Goal: Task Accomplishment & Management: Manage account settings

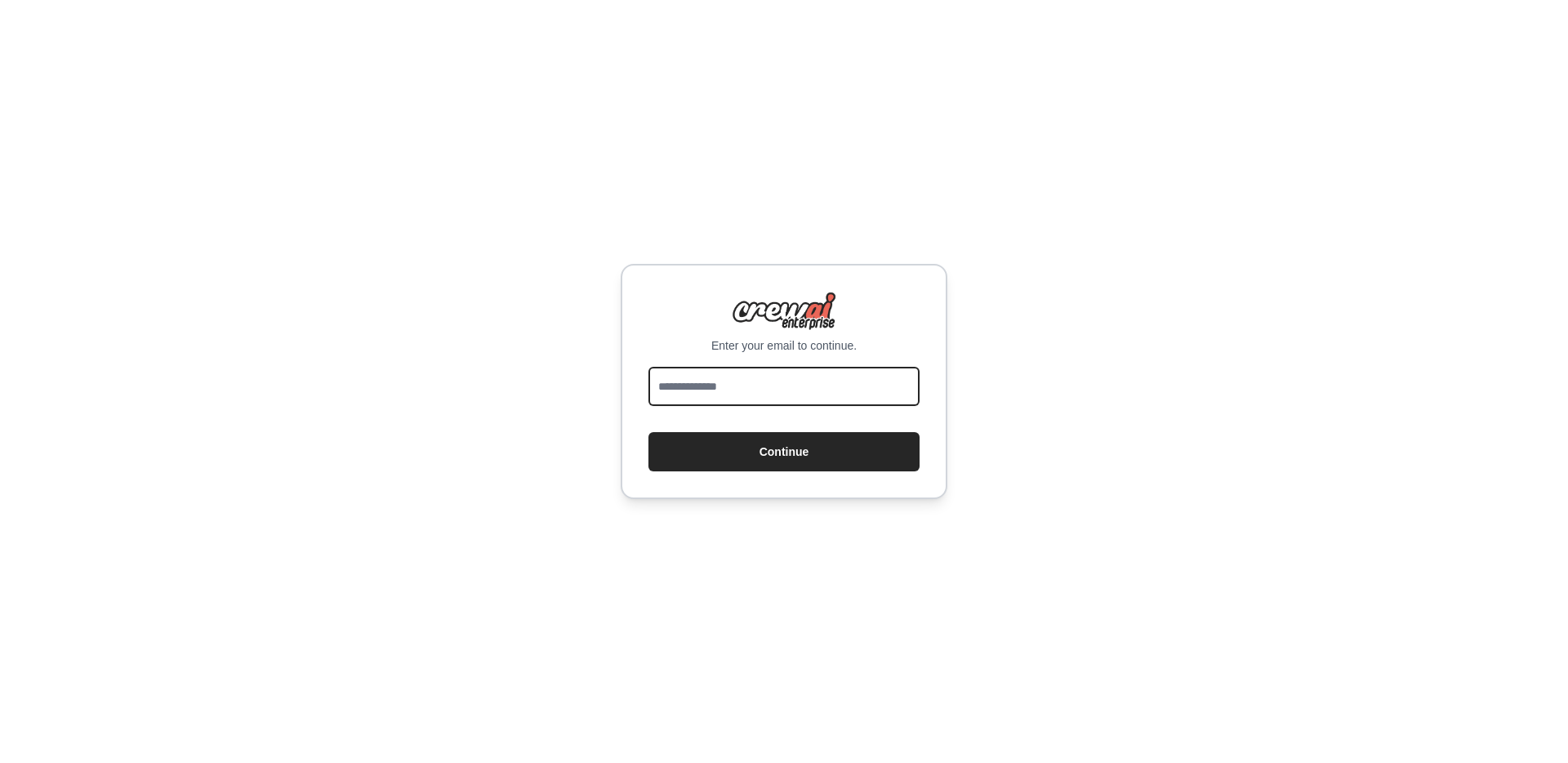
click at [748, 384] on input "email" at bounding box center [784, 386] width 271 height 39
click at [648, 406] on nordpass-icon at bounding box center [648, 406] width 0 height 0
click at [779, 388] on input "email" at bounding box center [784, 386] width 271 height 39
type input "**********"
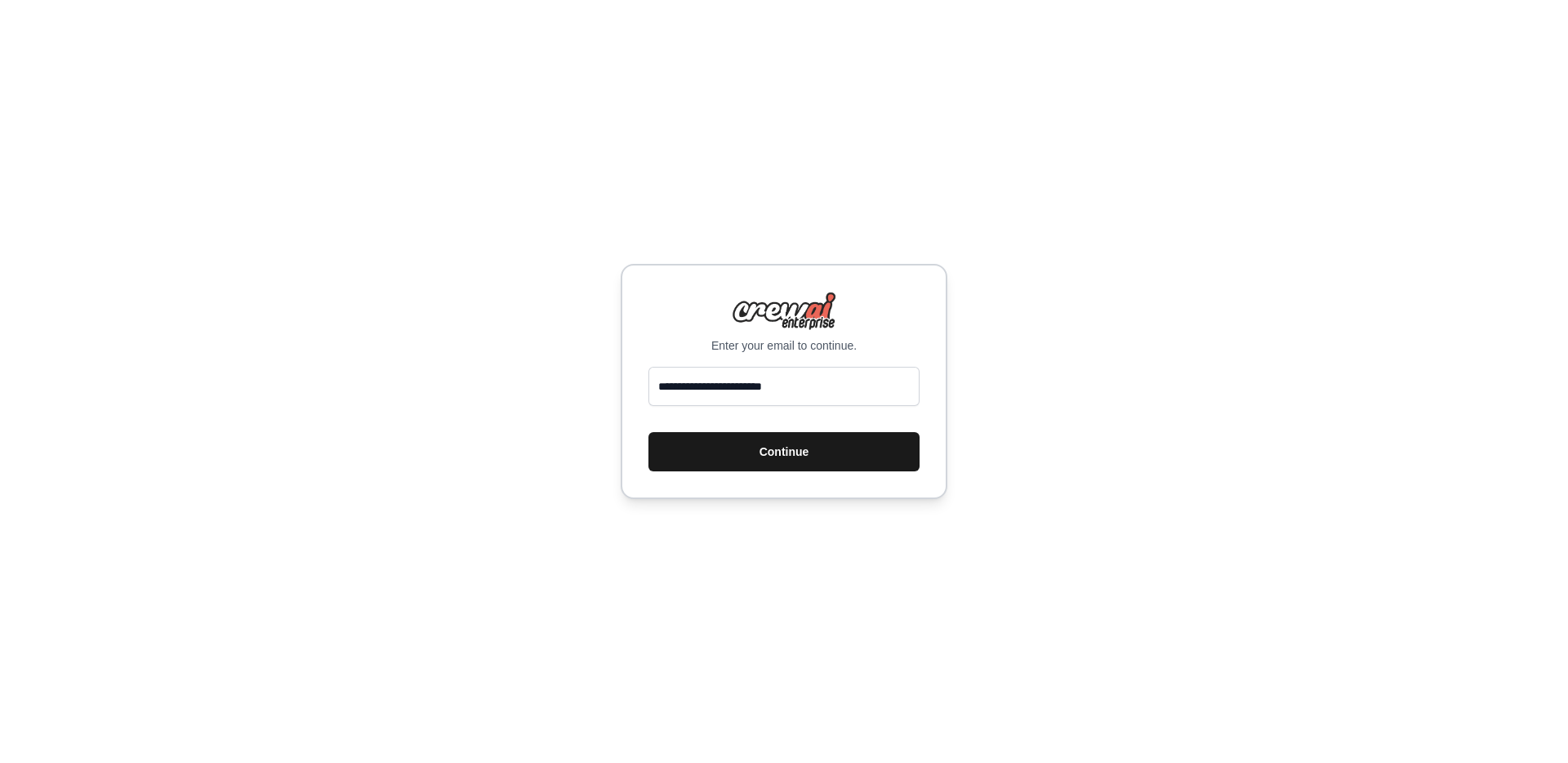
click at [804, 457] on button "Continue" at bounding box center [784, 452] width 271 height 39
click at [747, 443] on button "Continue" at bounding box center [784, 452] width 271 height 39
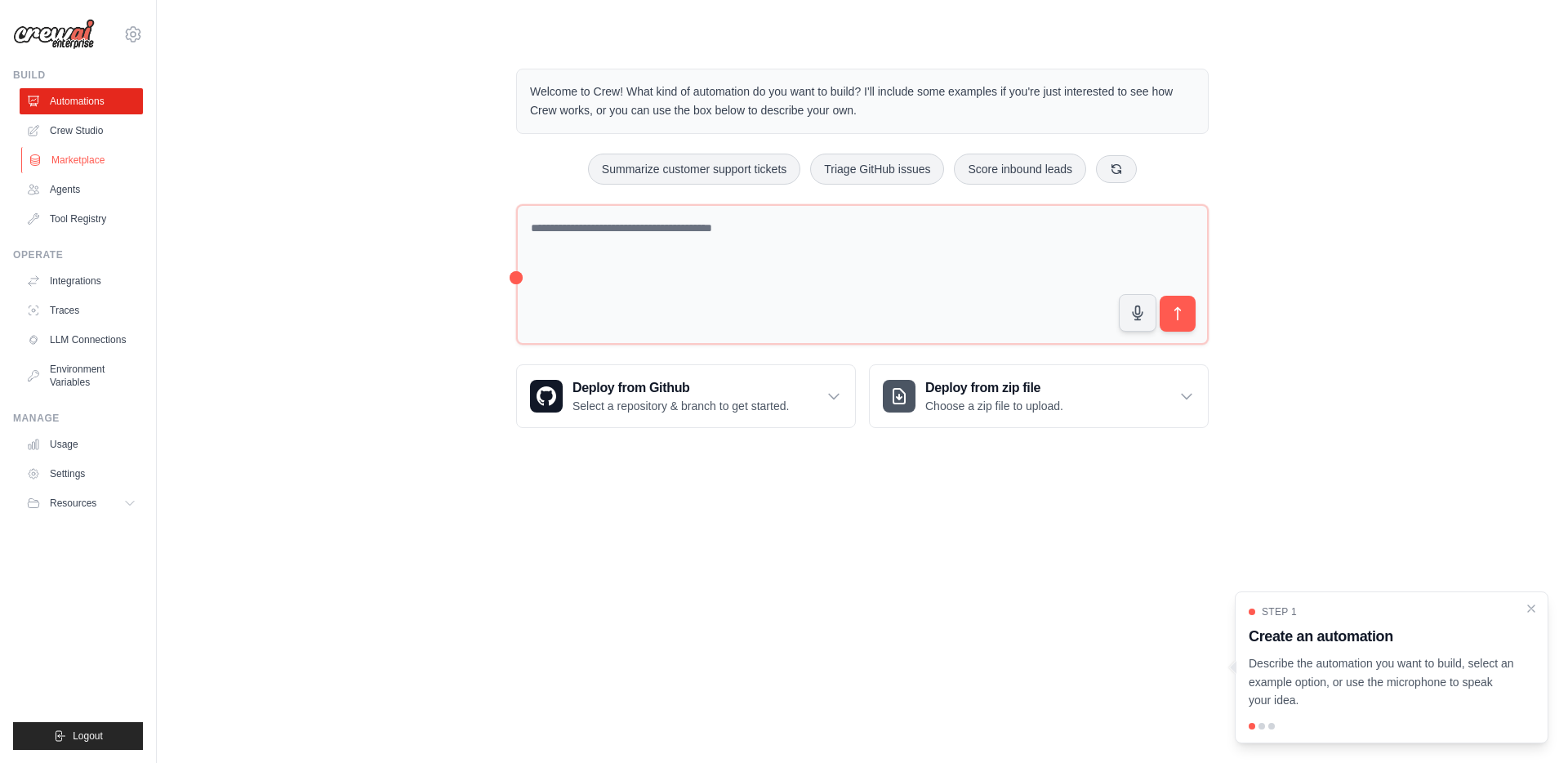
click at [75, 164] on link "Marketplace" at bounding box center [82, 160] width 123 height 26
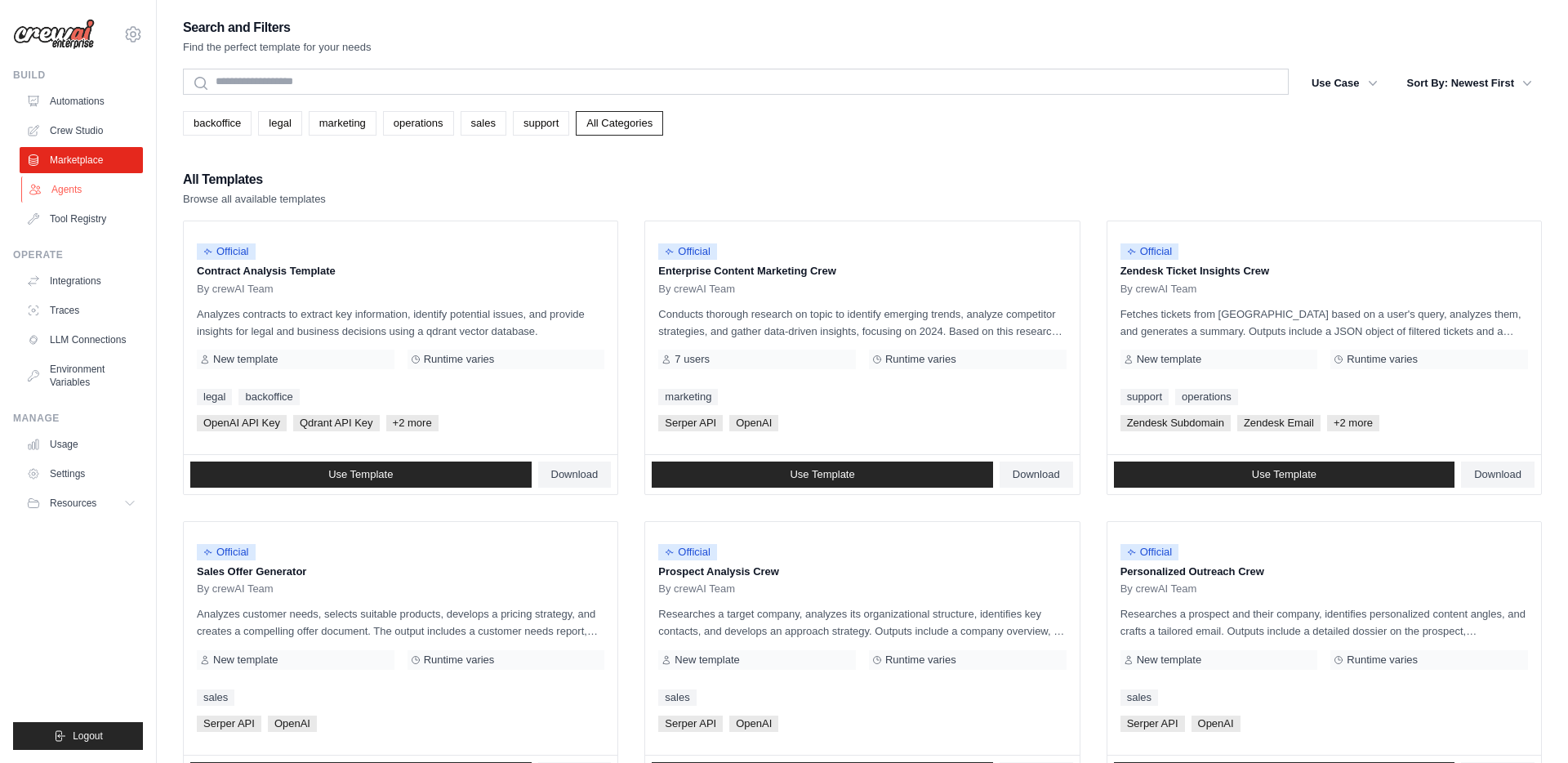
click at [69, 187] on link "Agents" at bounding box center [82, 190] width 123 height 26
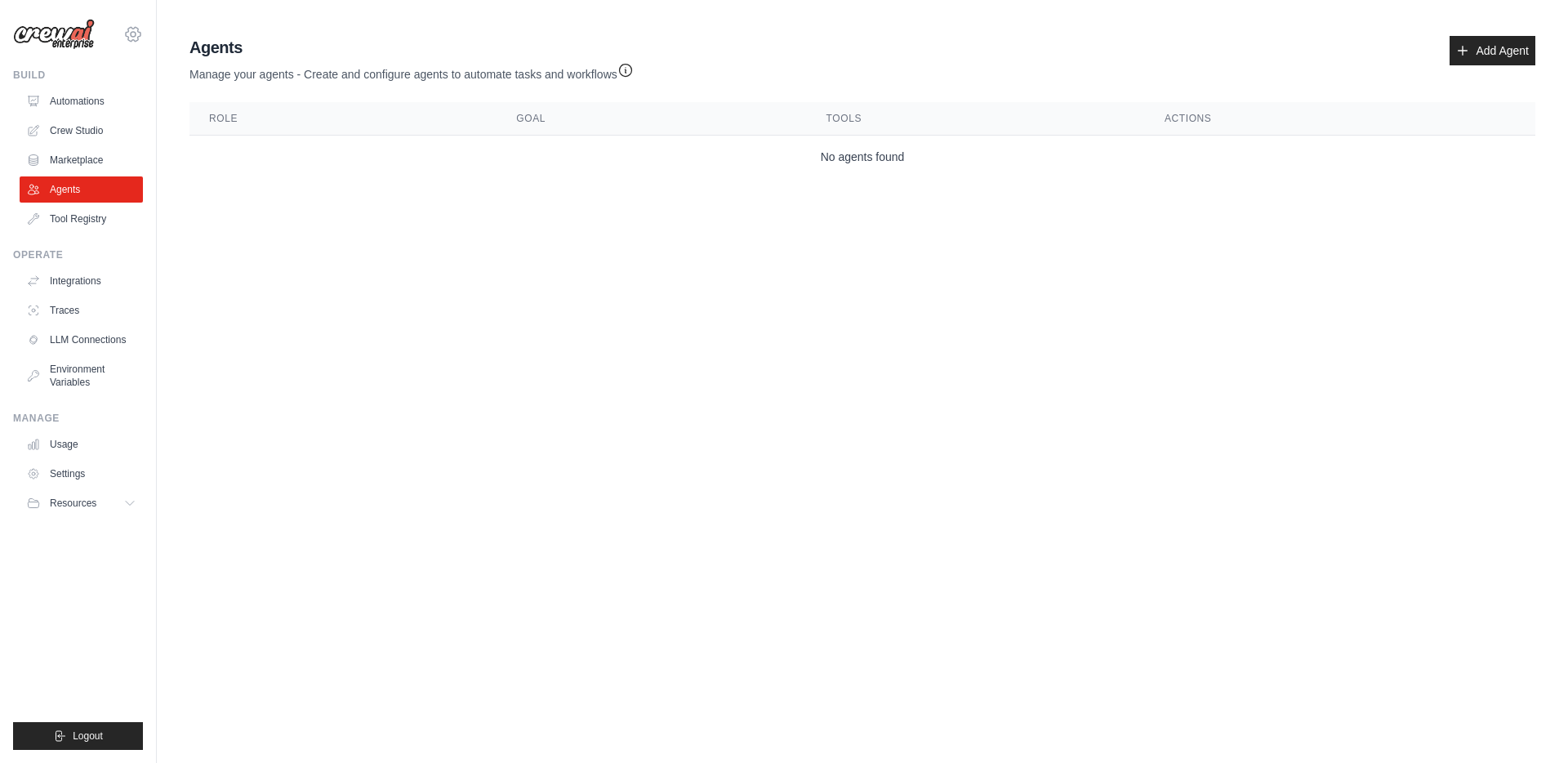
click at [124, 34] on icon at bounding box center [132, 33] width 19 height 19
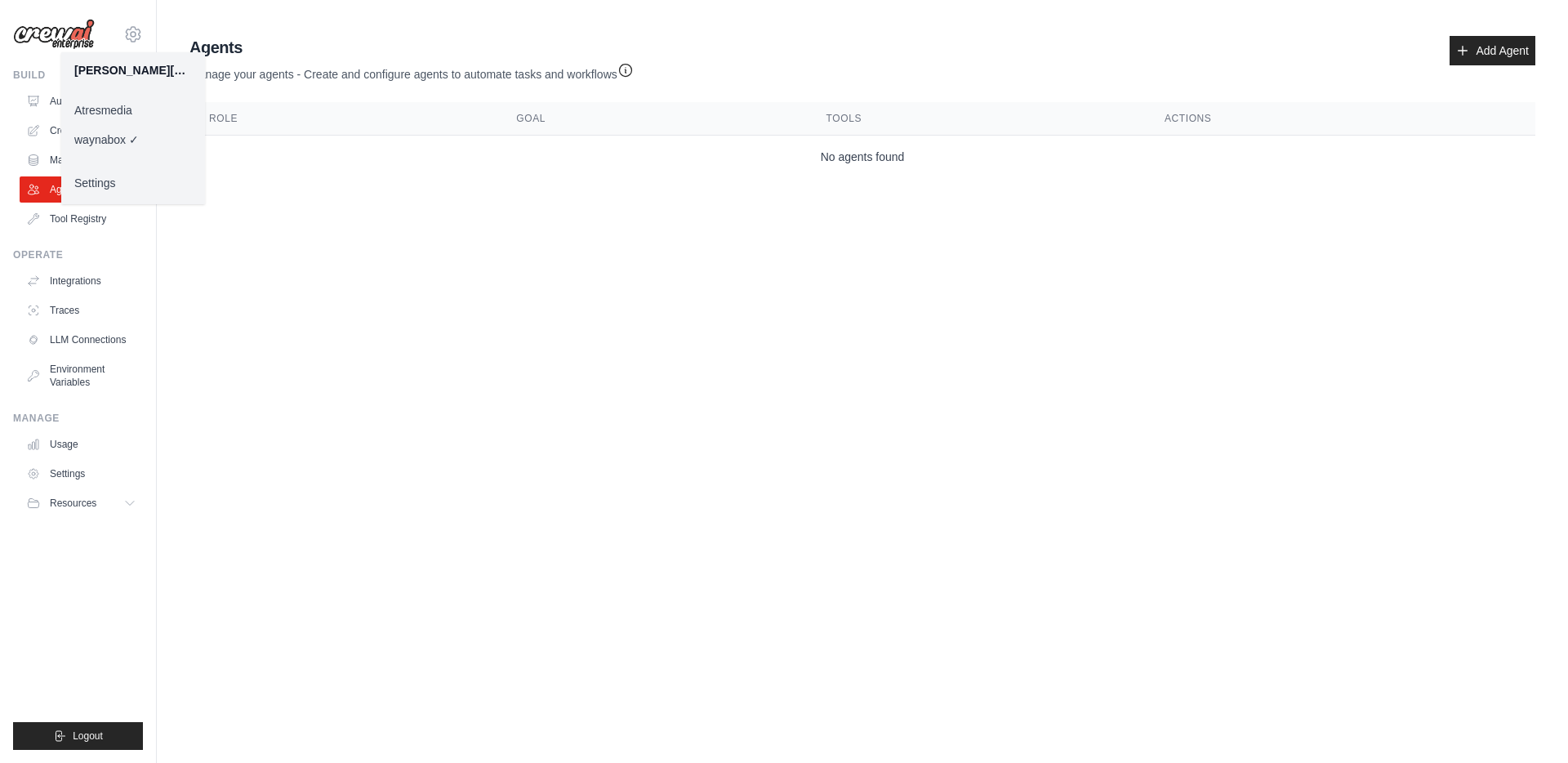
click at [108, 105] on link "Atresmedia" at bounding box center [132, 110] width 144 height 30
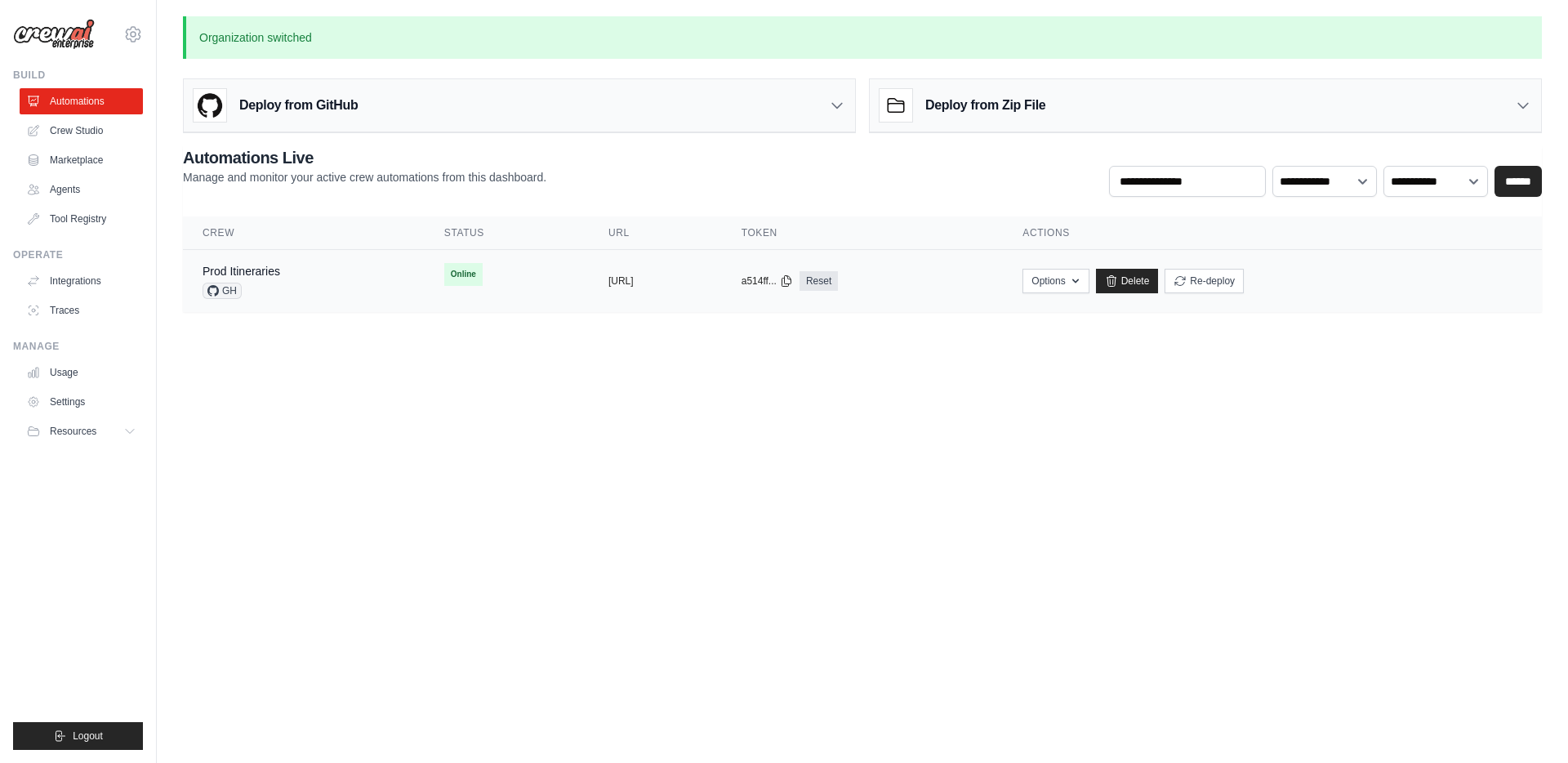
click at [369, 279] on td "Prod Itineraries GH" at bounding box center [304, 281] width 242 height 63
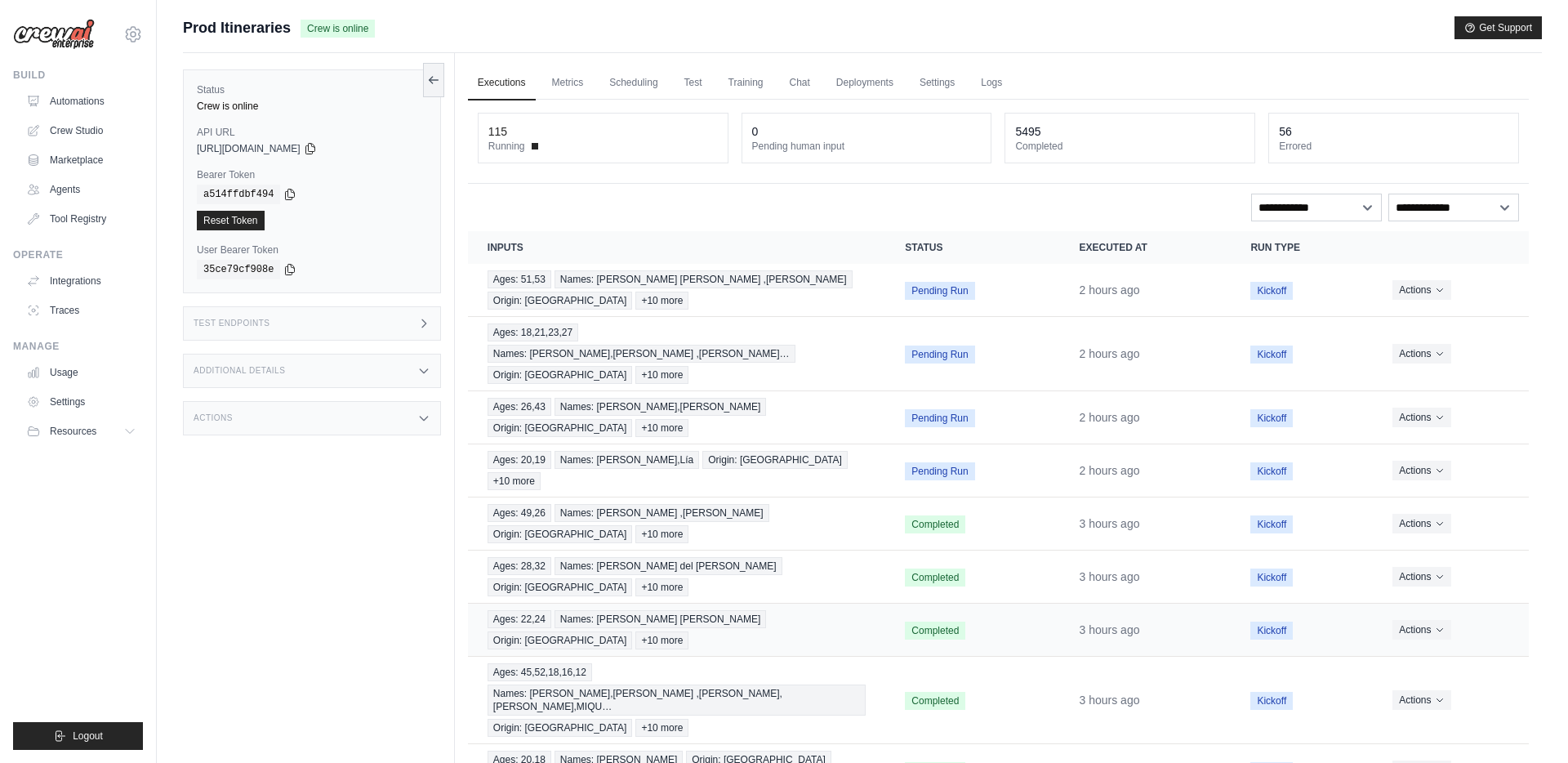
scroll to position [69, 0]
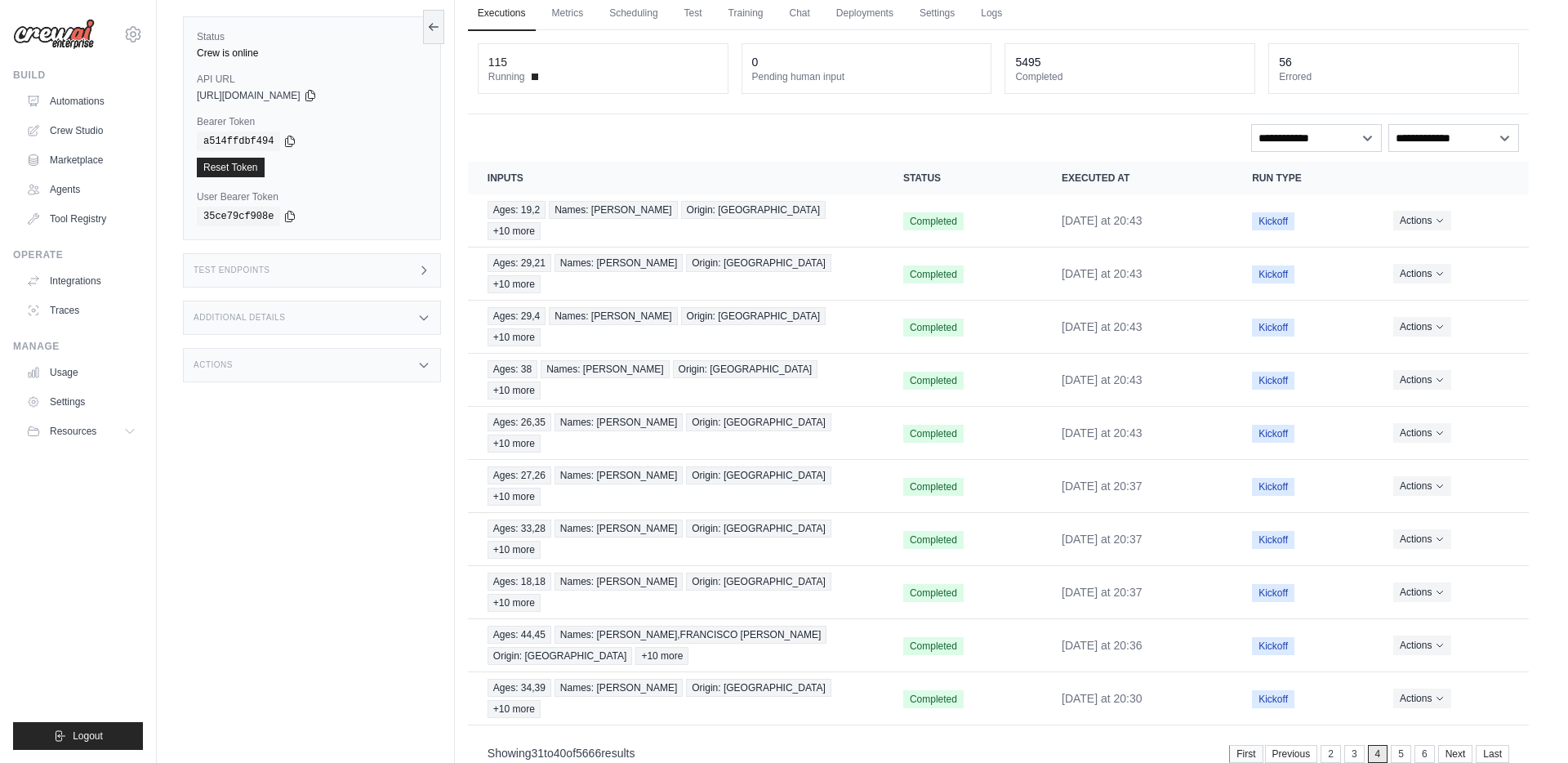
click at [1242, 744] on link "First" at bounding box center [1246, 753] width 33 height 18
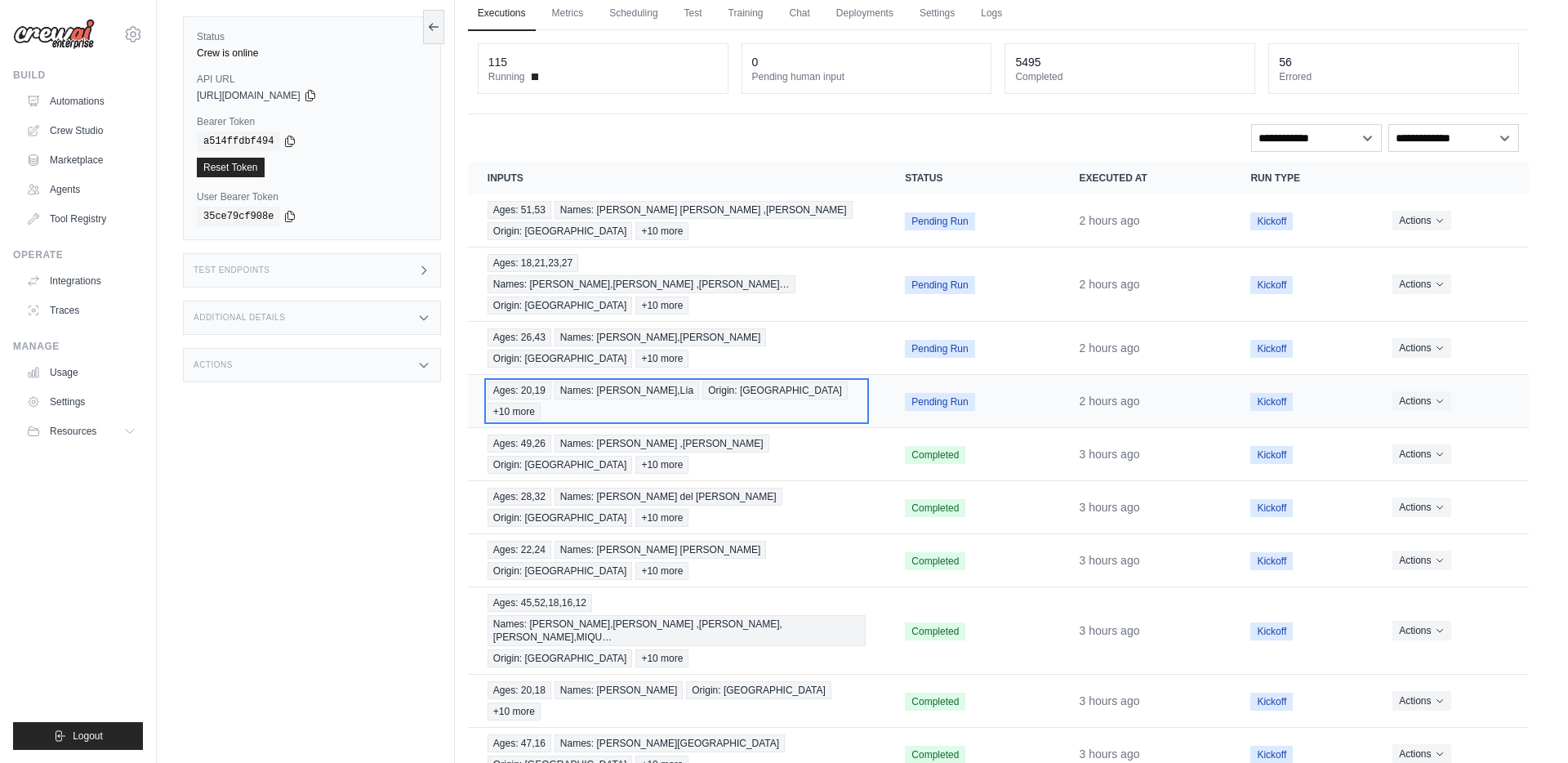
click at [803, 382] on div "Ages: 20,19 Names: Raúl,Lía Origin: Madrid +10 more" at bounding box center [677, 401] width 379 height 39
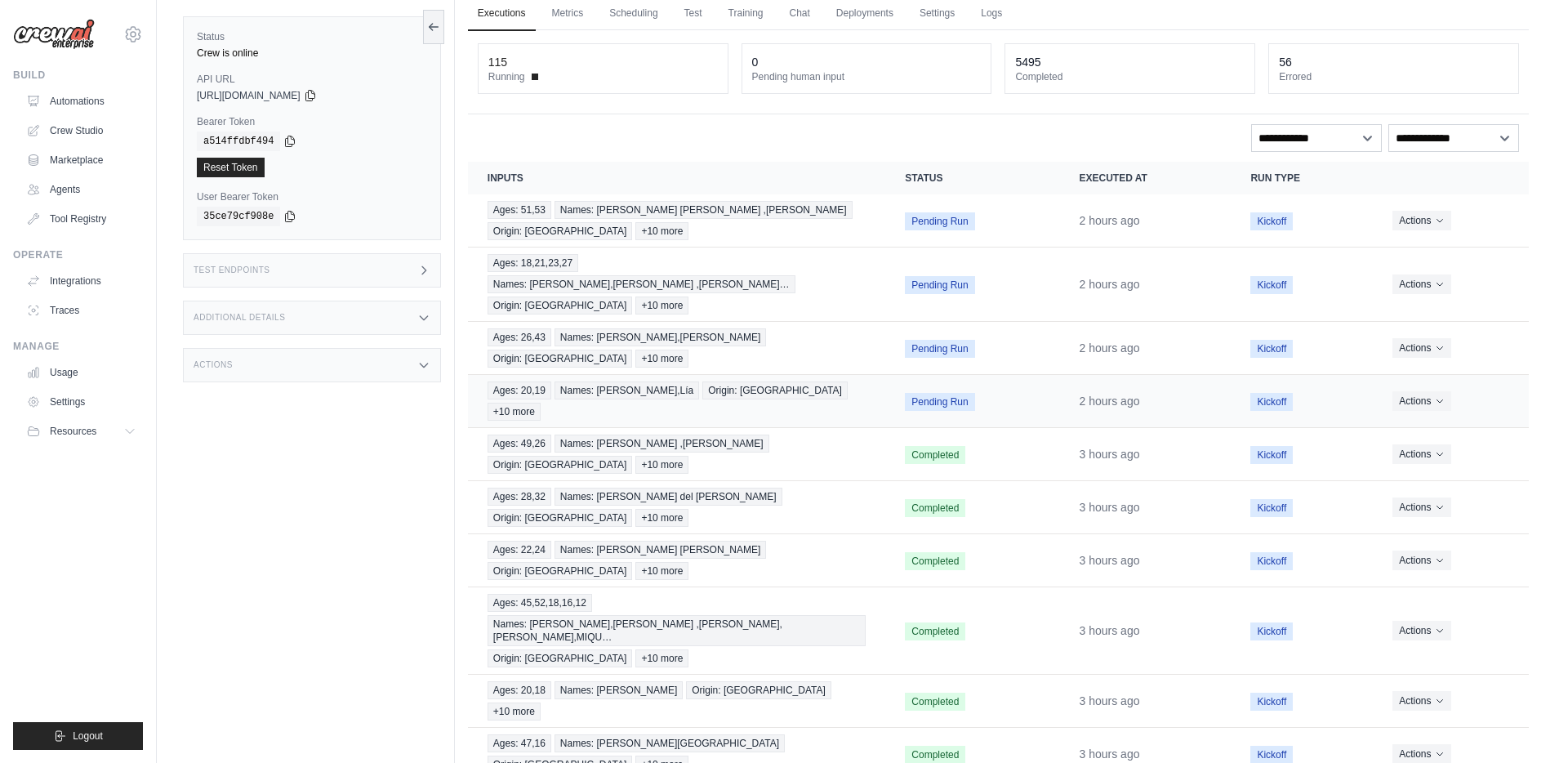
scroll to position [0, 0]
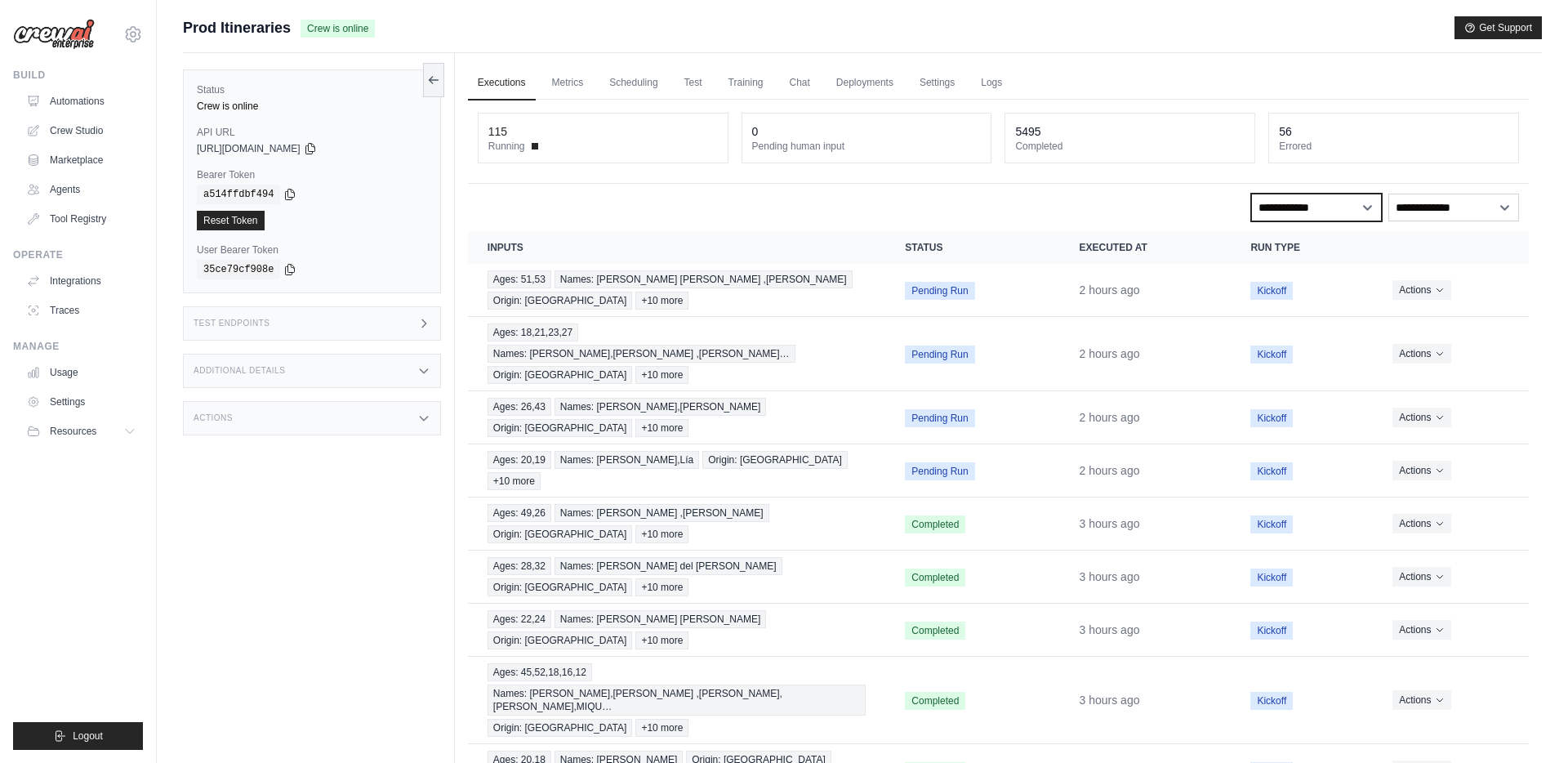
click at [1330, 206] on select "**********" at bounding box center [1316, 207] width 131 height 28
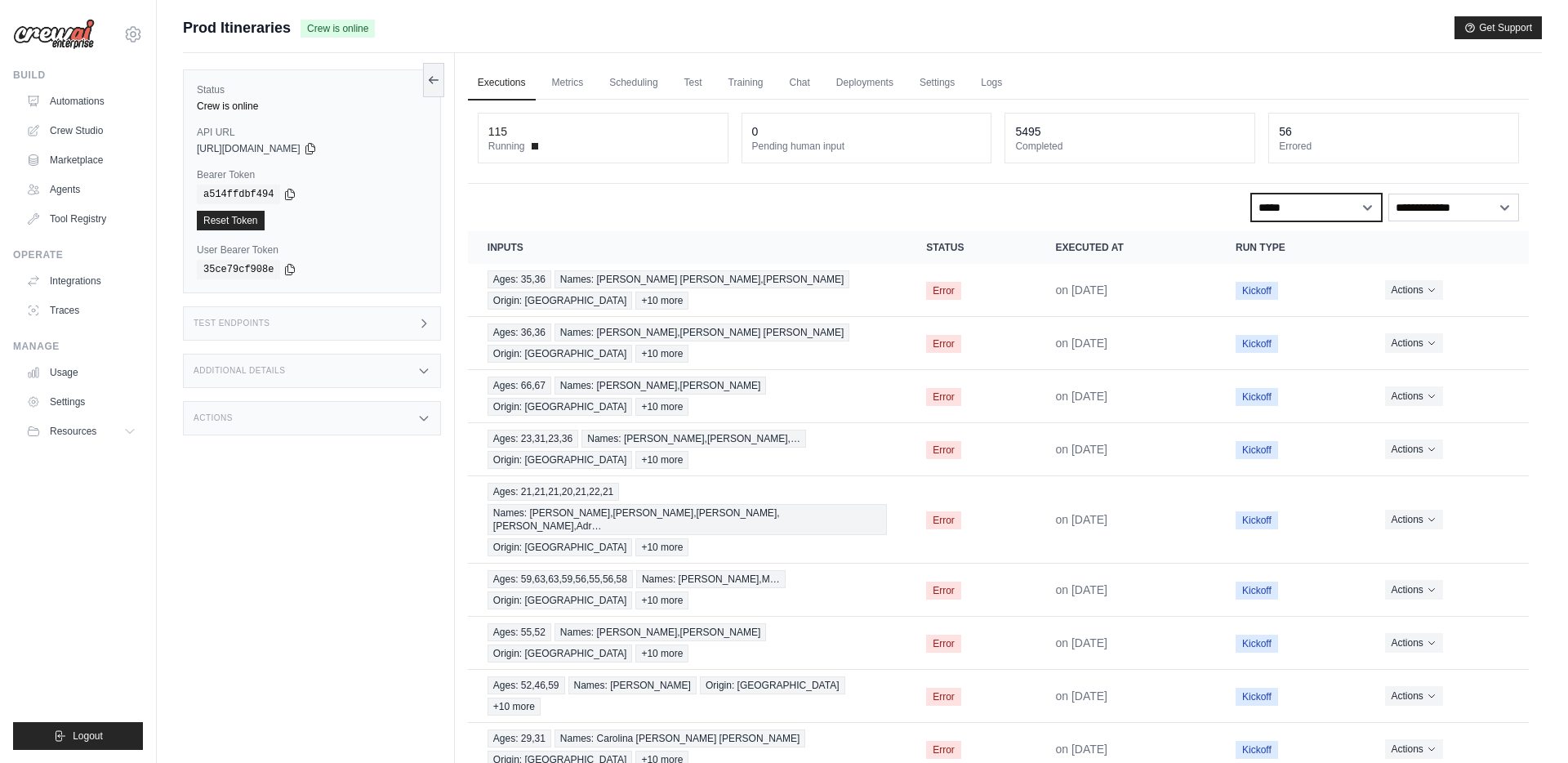
click at [1332, 213] on select "**********" at bounding box center [1316, 207] width 131 height 28
select select "**********"
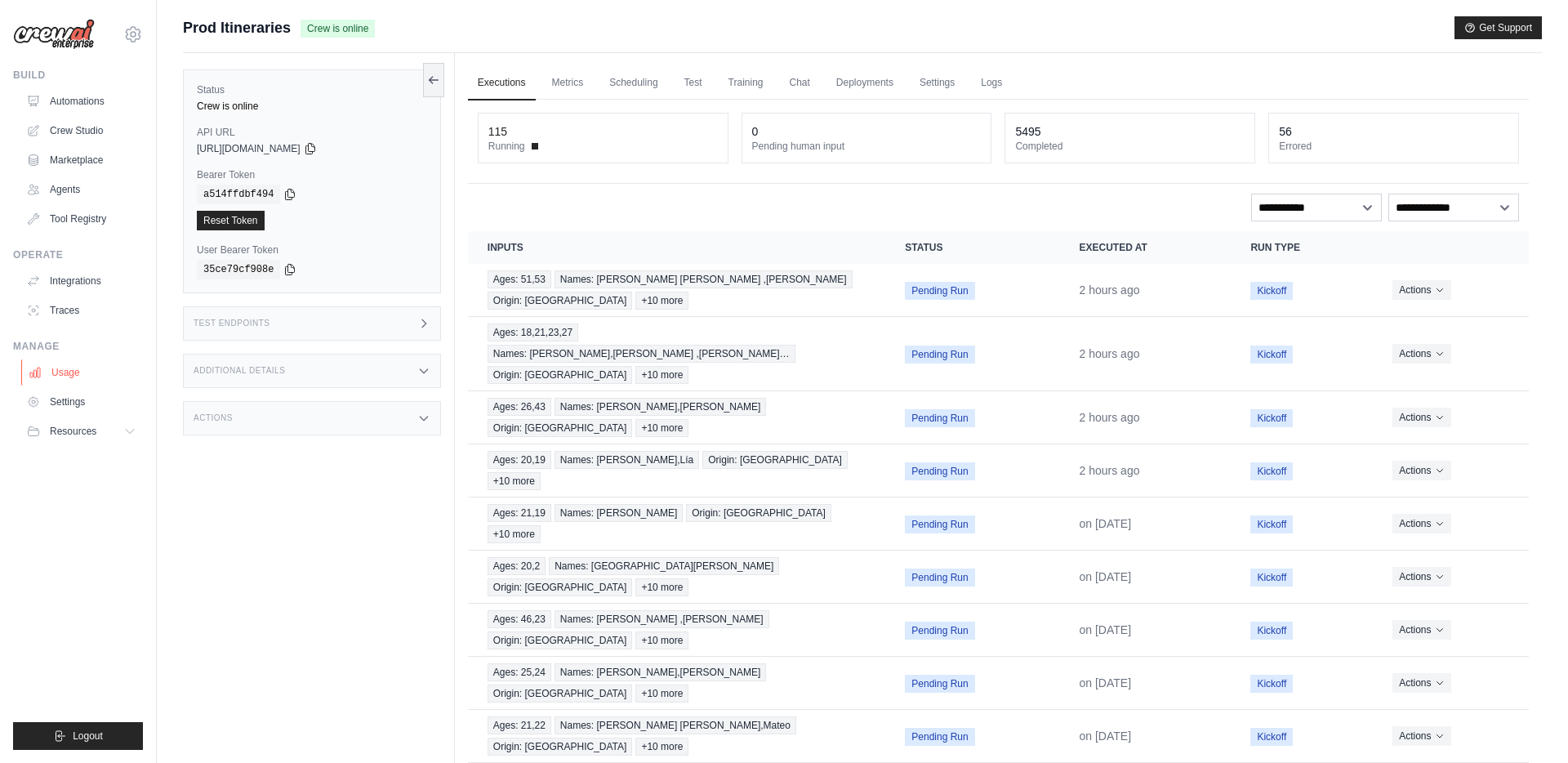
click at [59, 372] on link "Usage" at bounding box center [82, 372] width 123 height 26
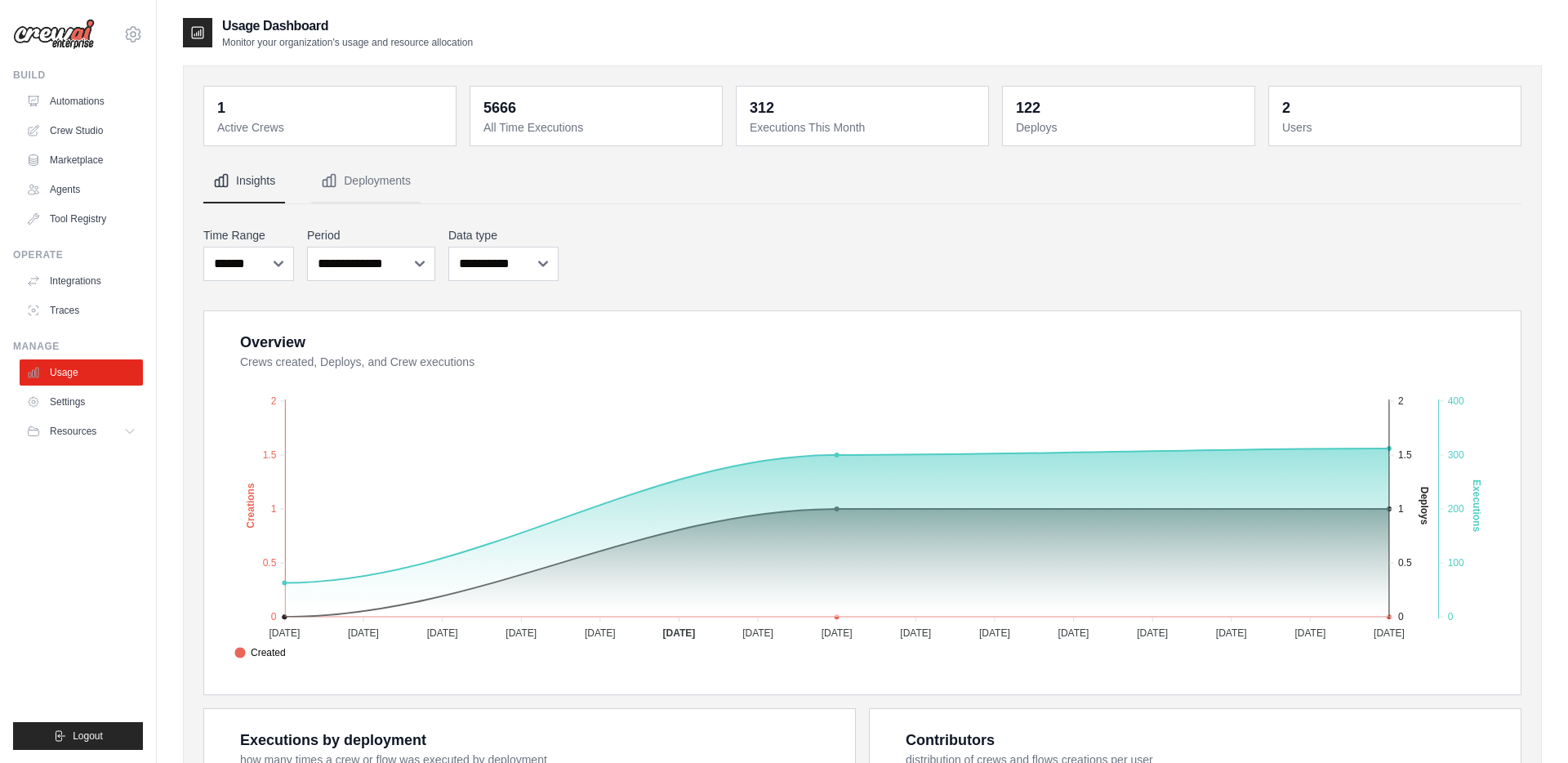
select select "**********"
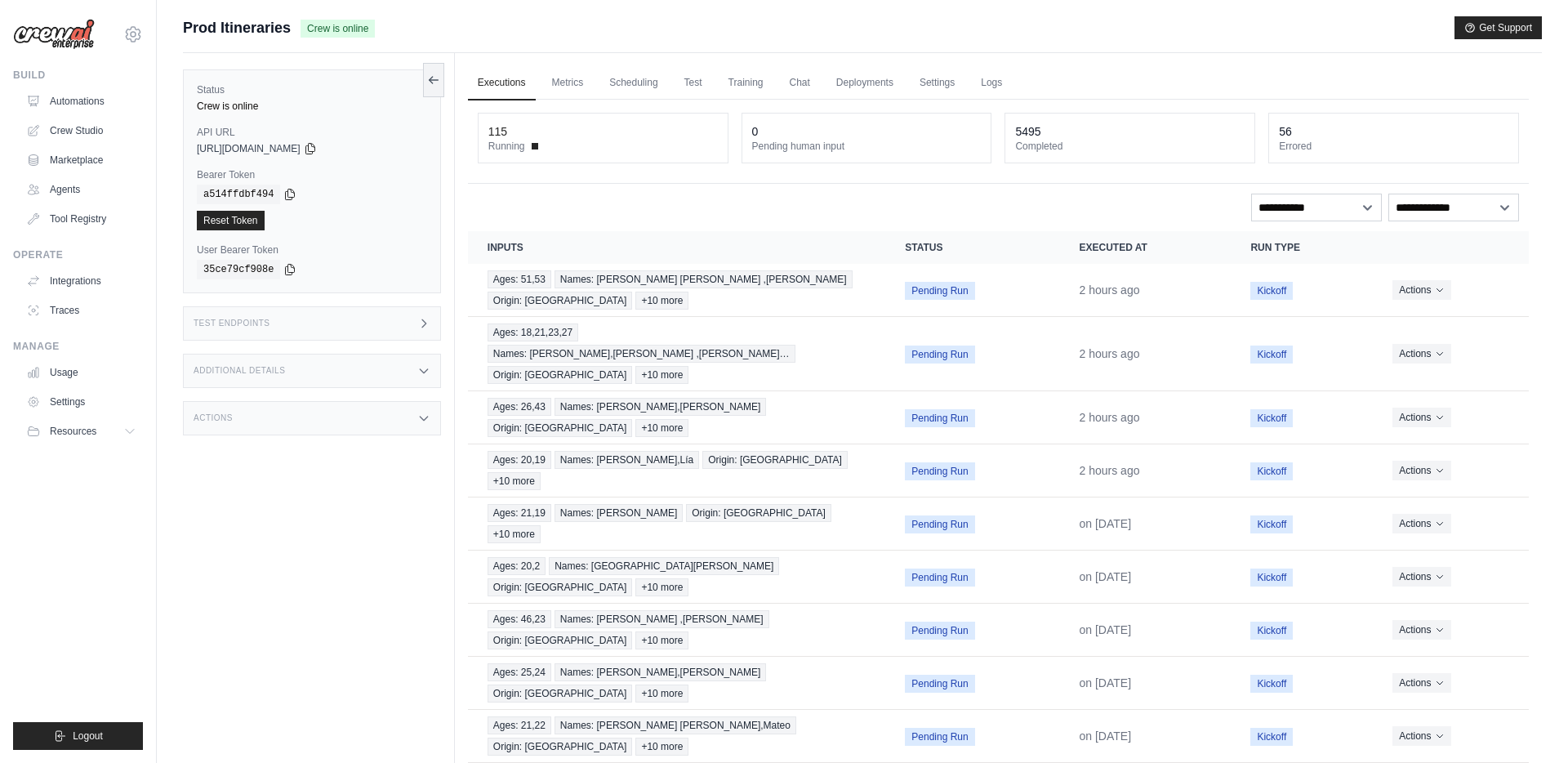
click at [367, 418] on div "Actions" at bounding box center [312, 418] width 258 height 34
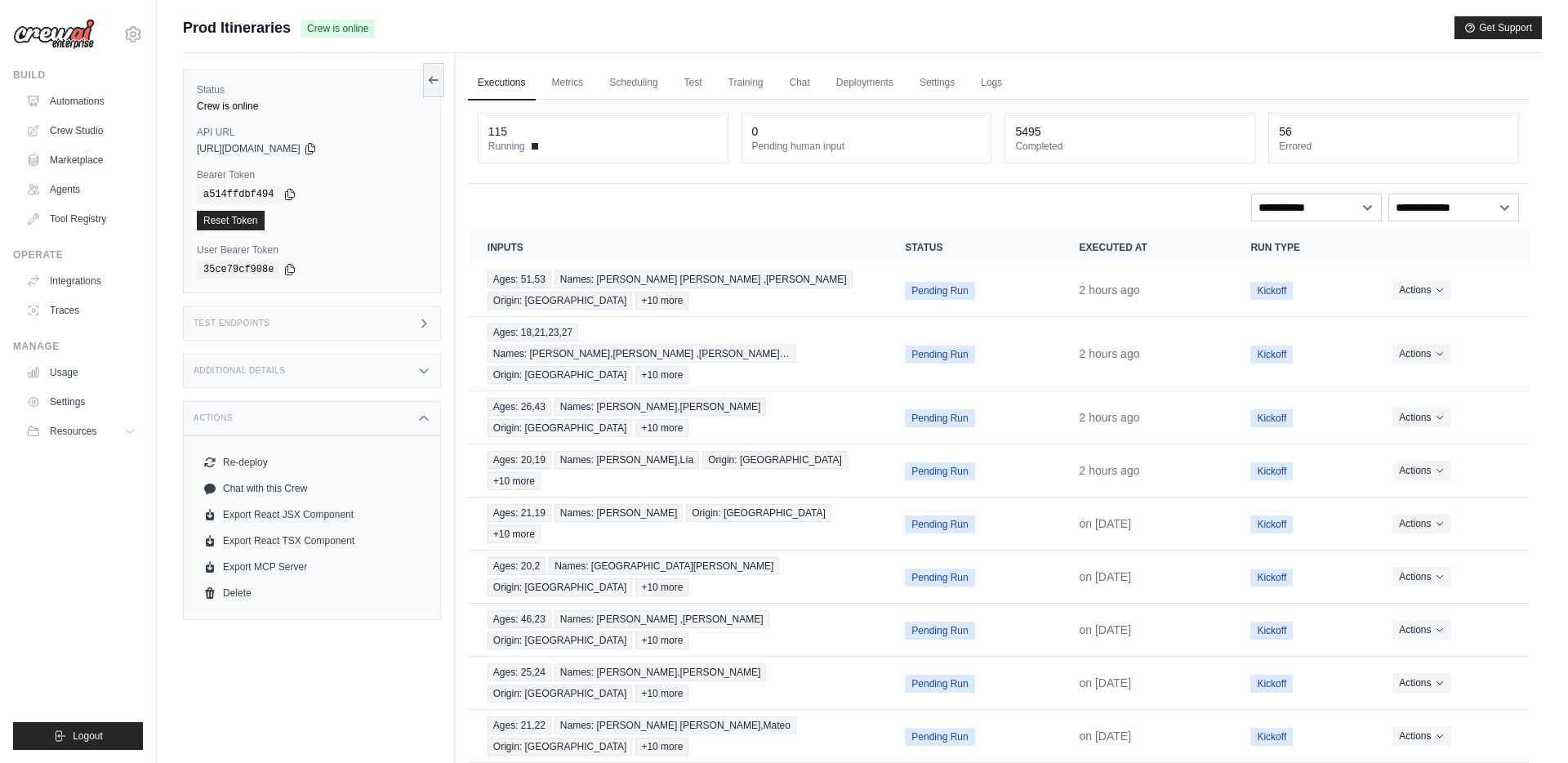
click at [389, 368] on div "Additional Details" at bounding box center [312, 370] width 258 height 34
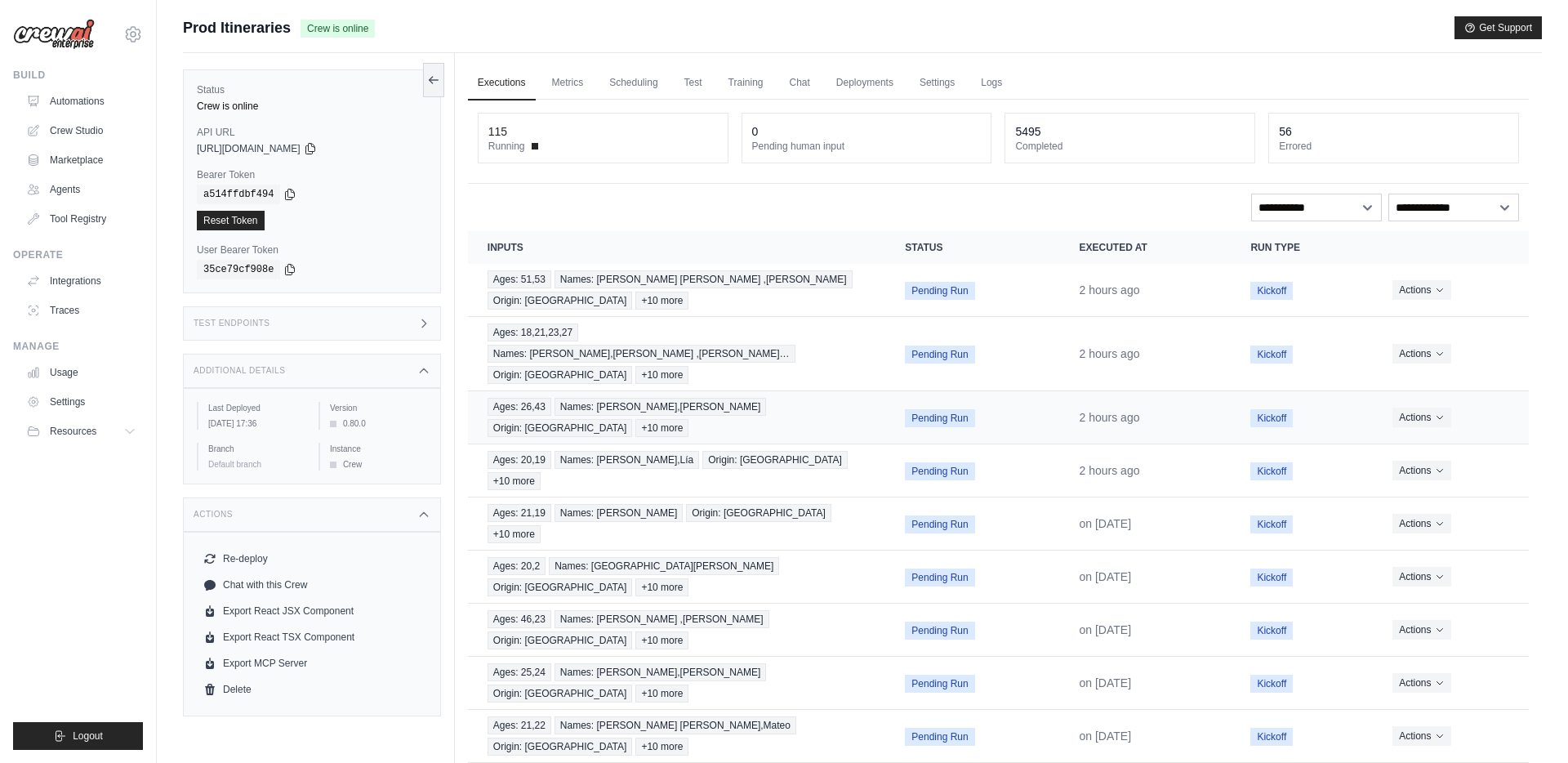
scroll to position [4, 0]
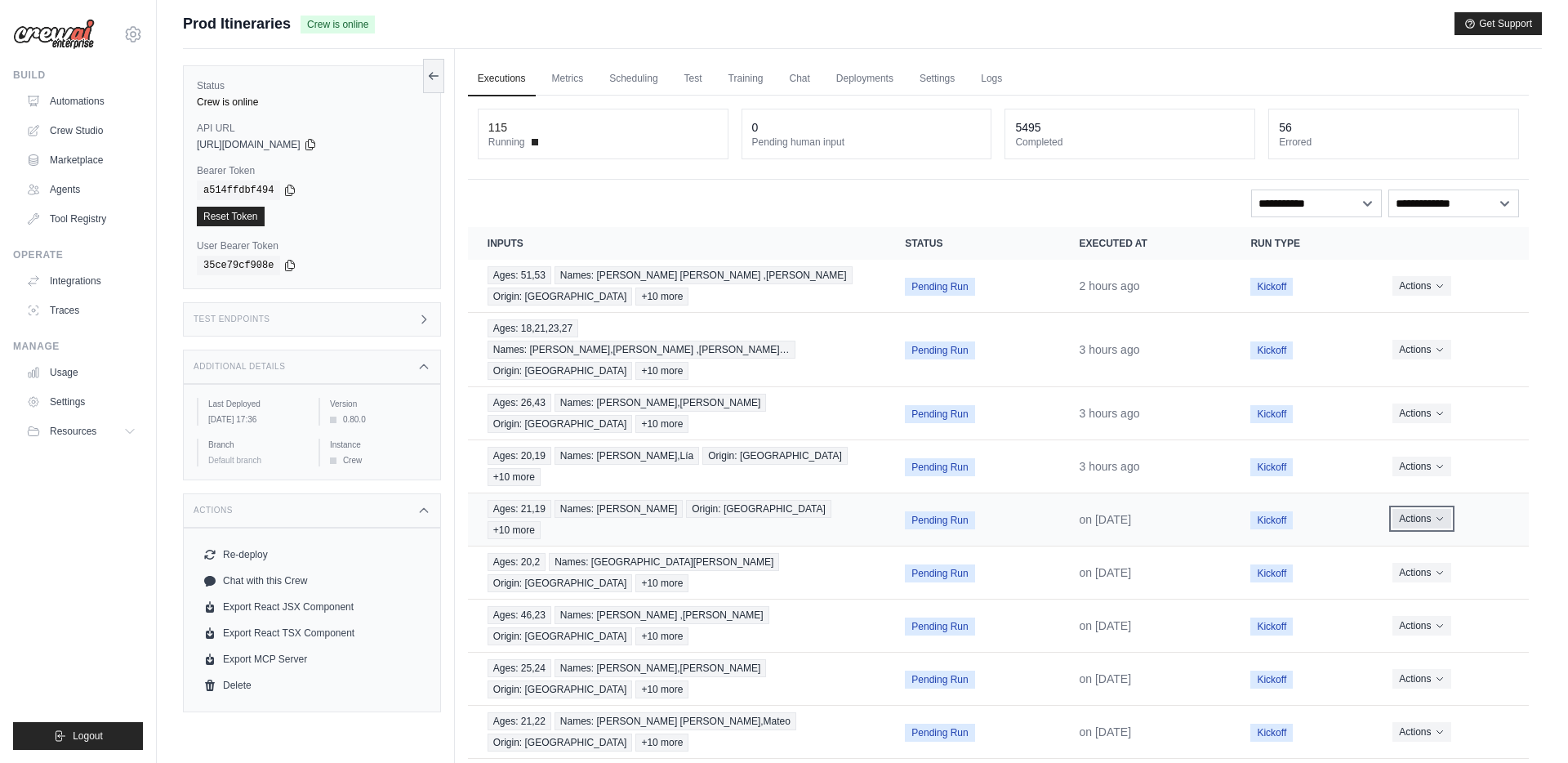
click at [1437, 514] on icon "Actions for execution" at bounding box center [1440, 519] width 10 height 10
click at [1430, 561] on button "Delete" at bounding box center [1457, 574] width 105 height 26
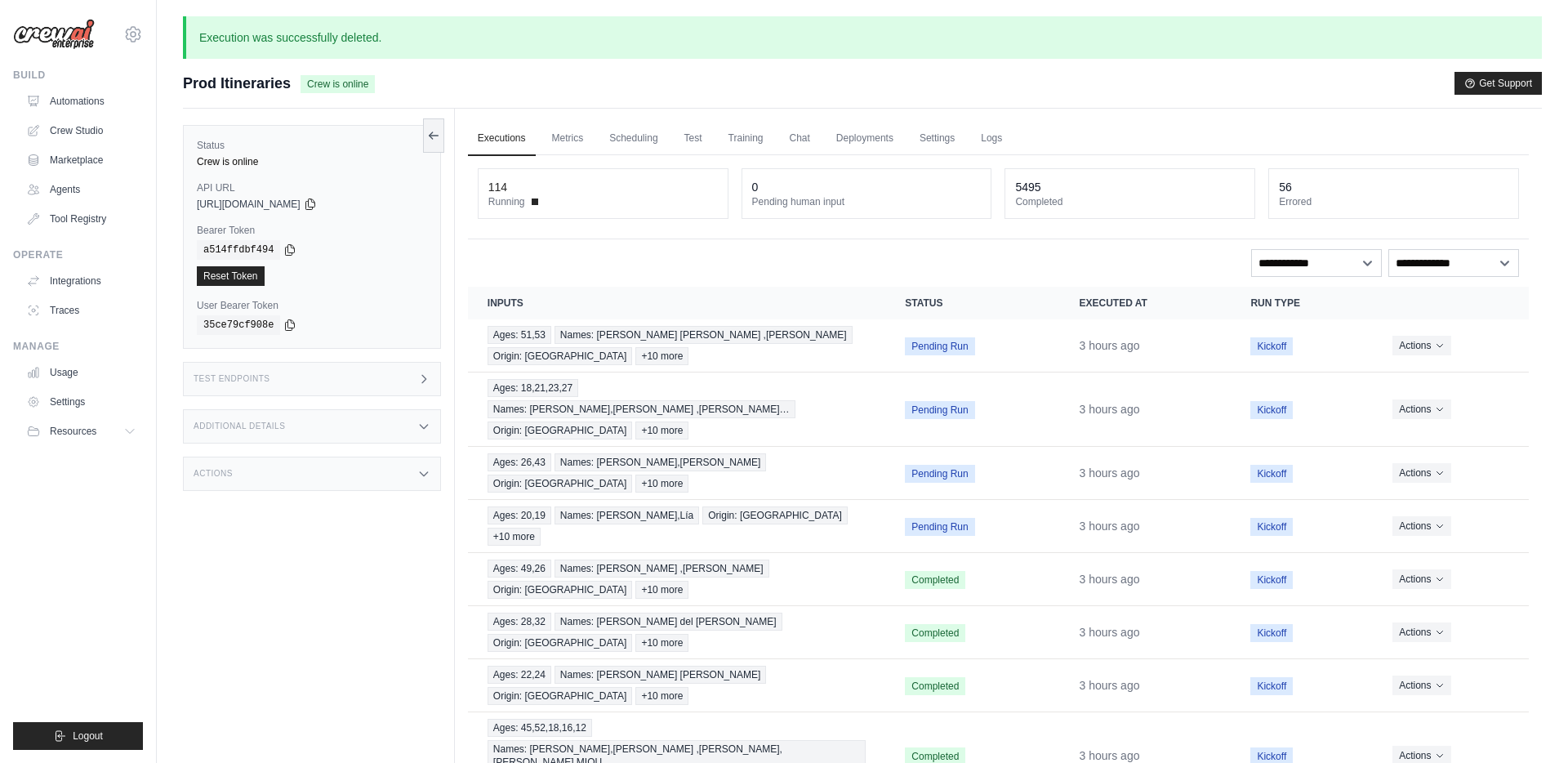
click at [602, 236] on div "114 Running 0 Pending human input 5495 Completed 56 Errored" at bounding box center [998, 197] width 1061 height 84
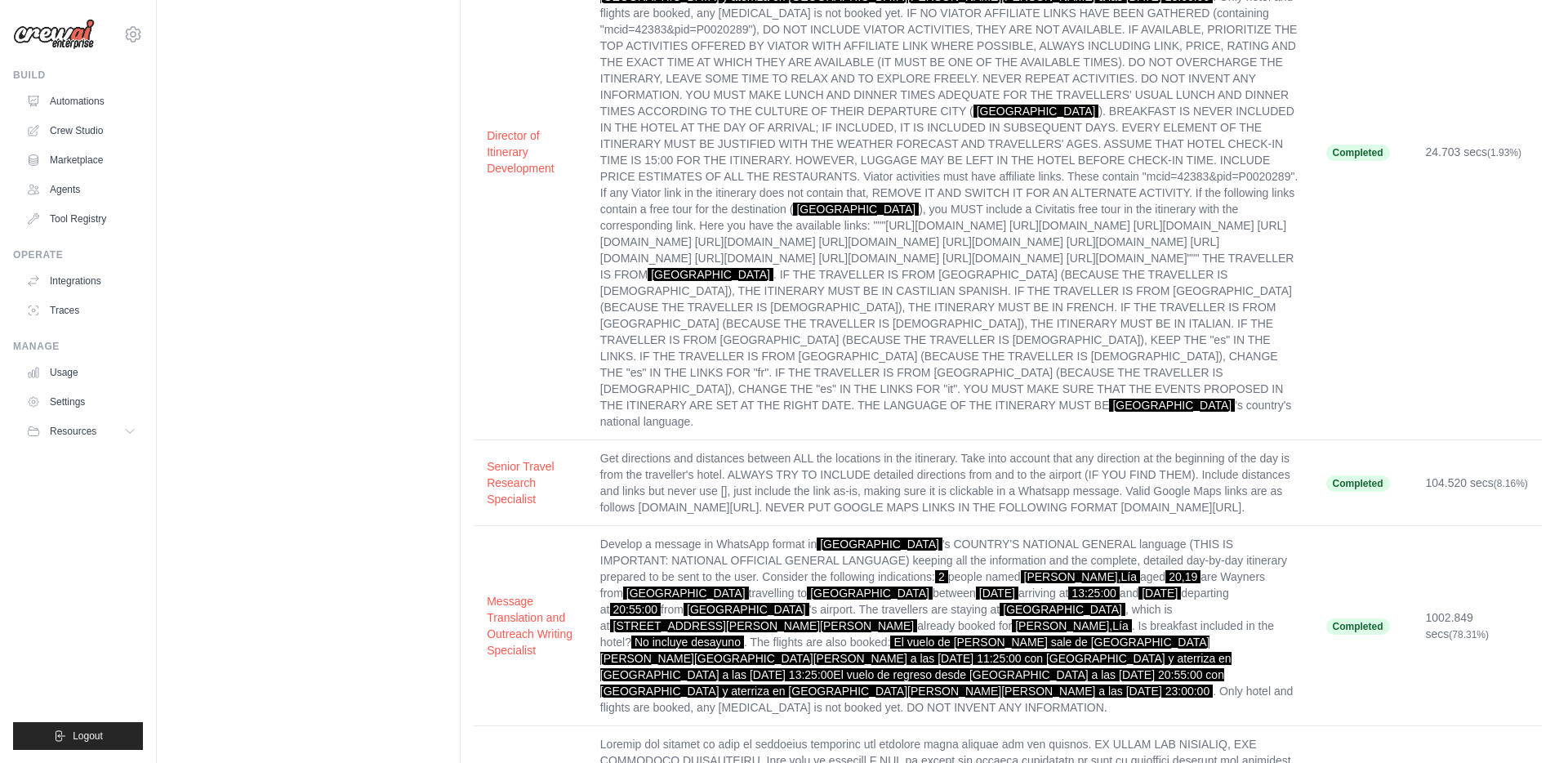
scroll to position [606, 0]
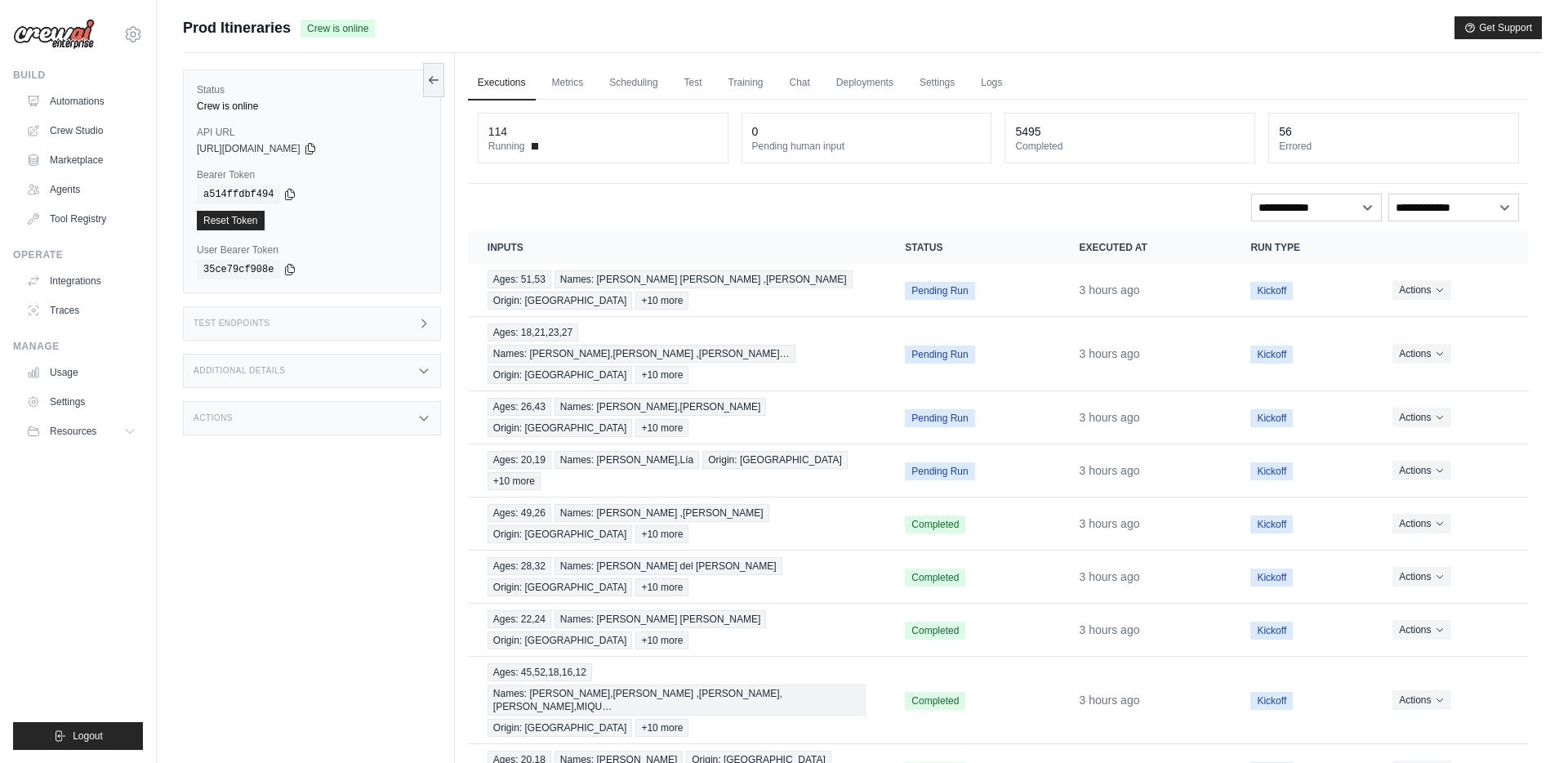
click at [377, 434] on div "Actions" at bounding box center [312, 418] width 258 height 34
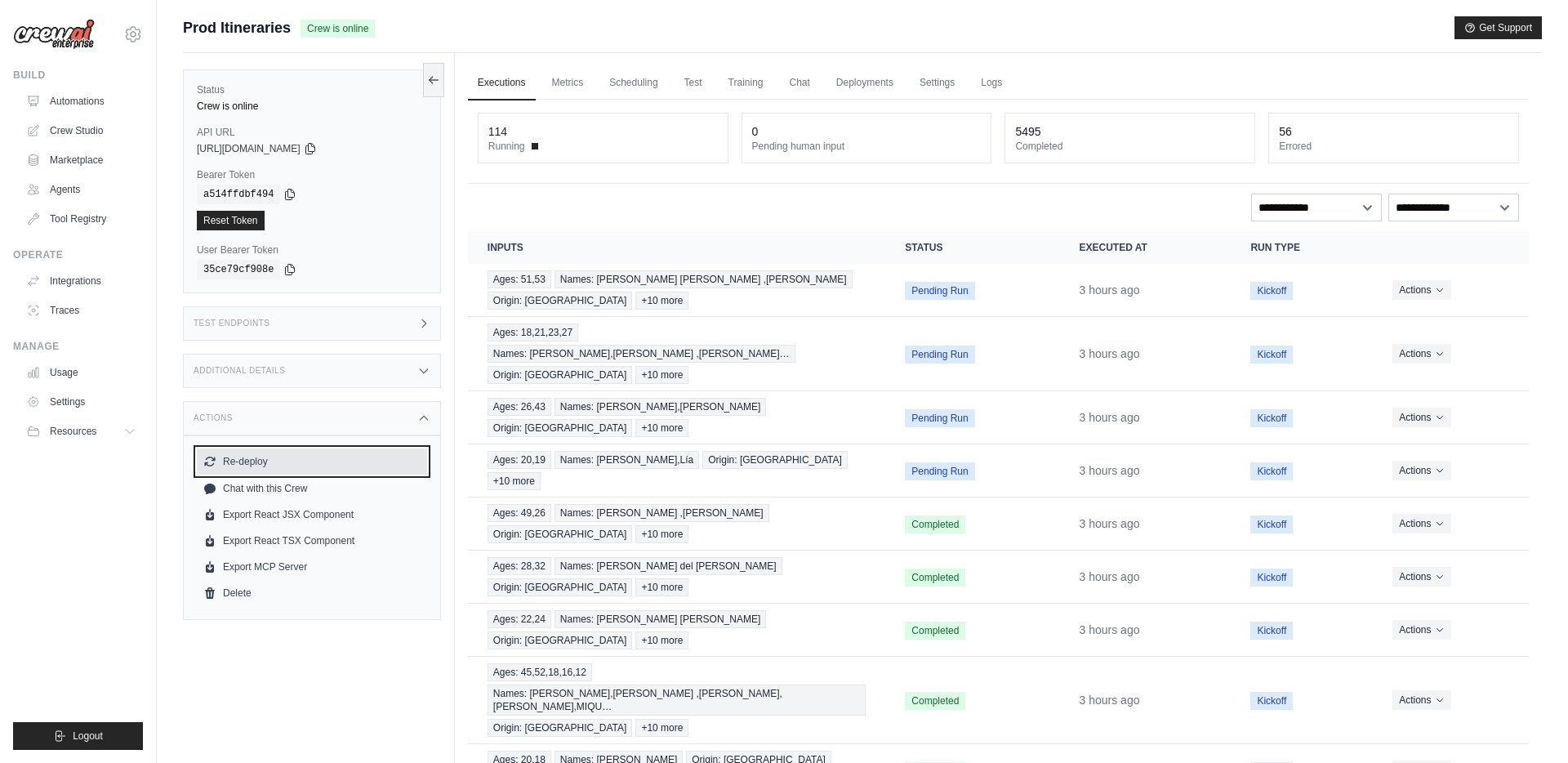
click at [266, 460] on button "Re-deploy" at bounding box center [312, 461] width 231 height 26
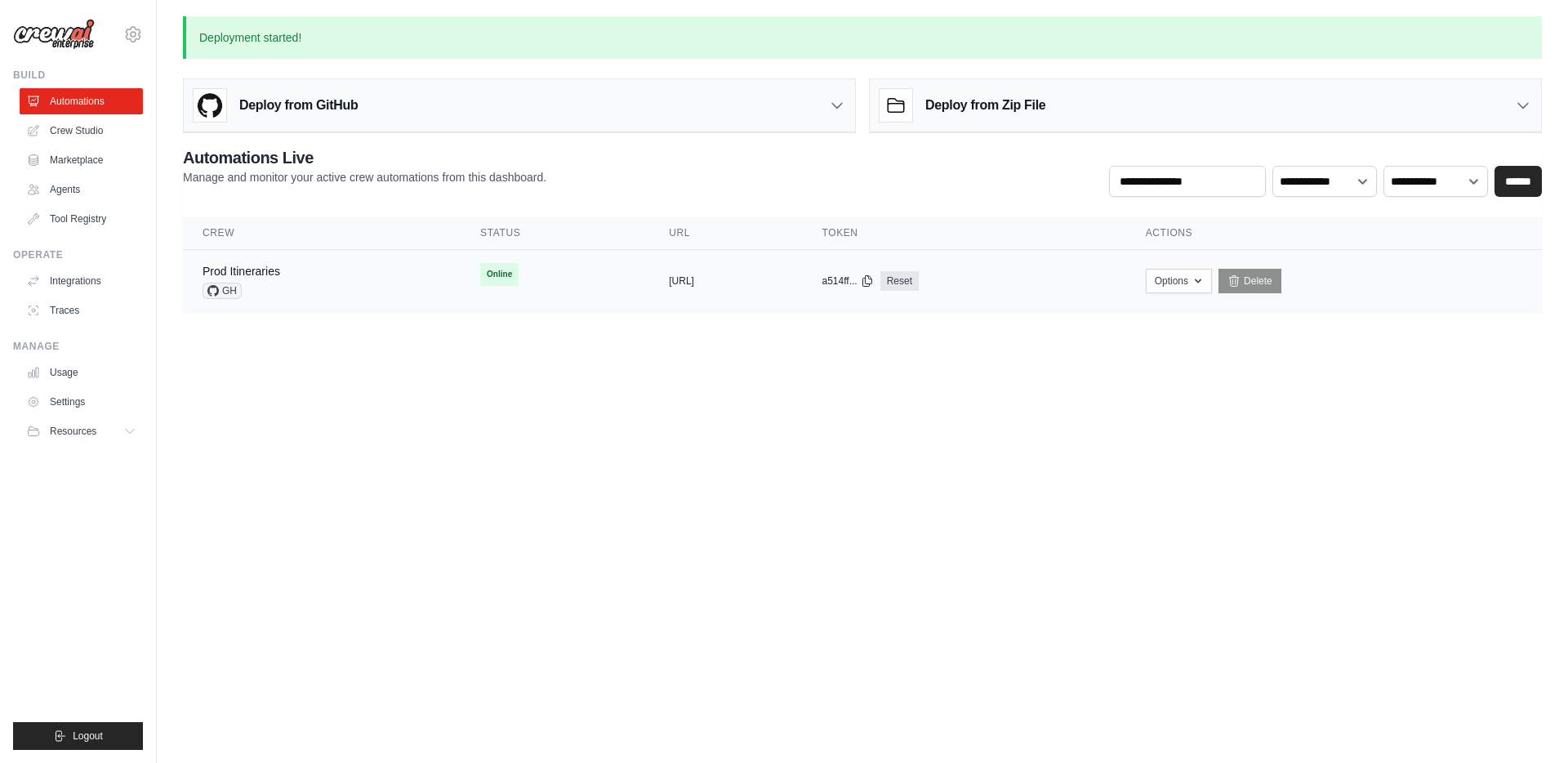
click at [260, 281] on div "Prod Itineraries GH" at bounding box center [242, 281] width 78 height 36
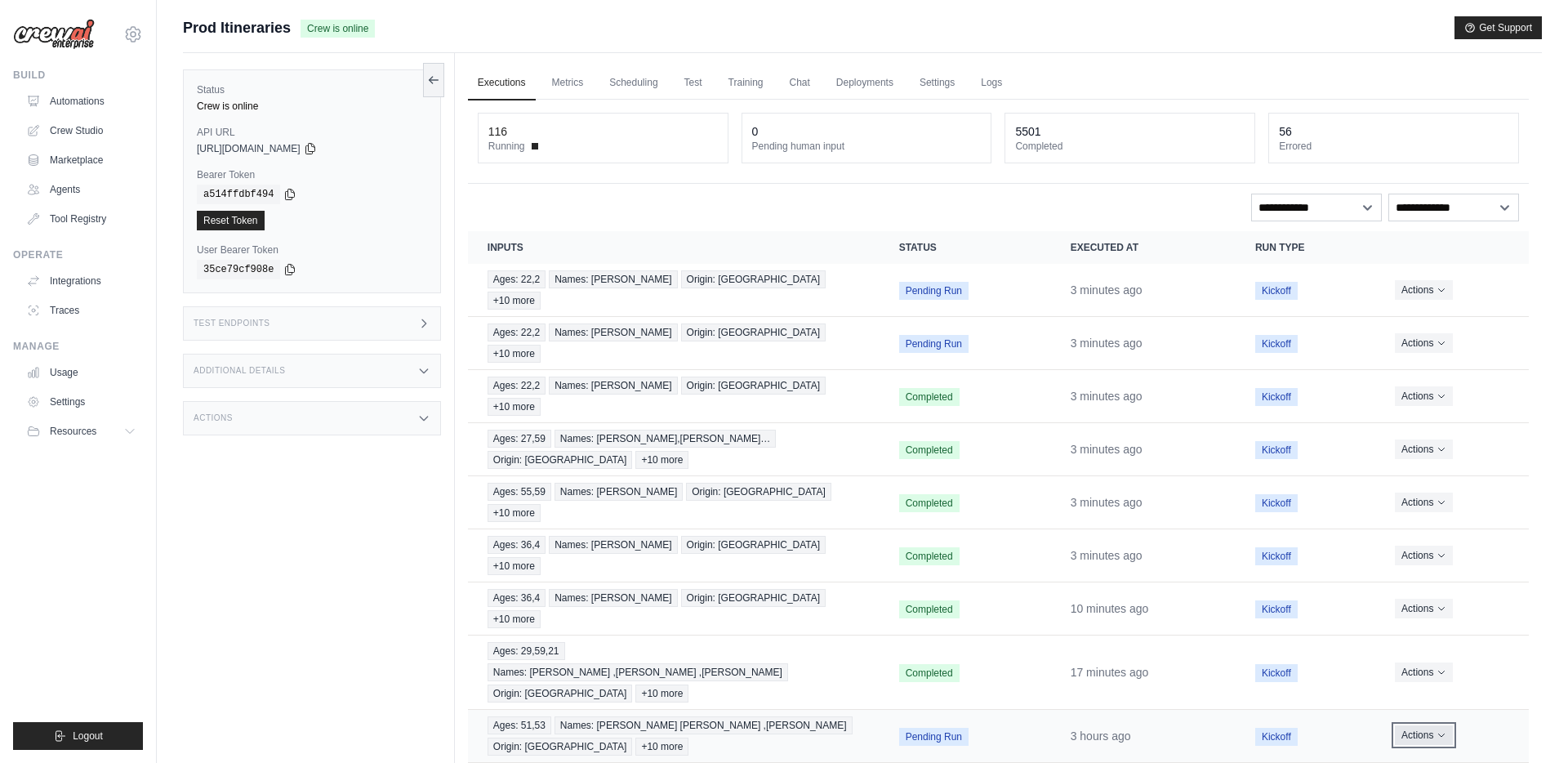
click at [1421, 725] on button "Actions" at bounding box center [1424, 734] width 58 height 19
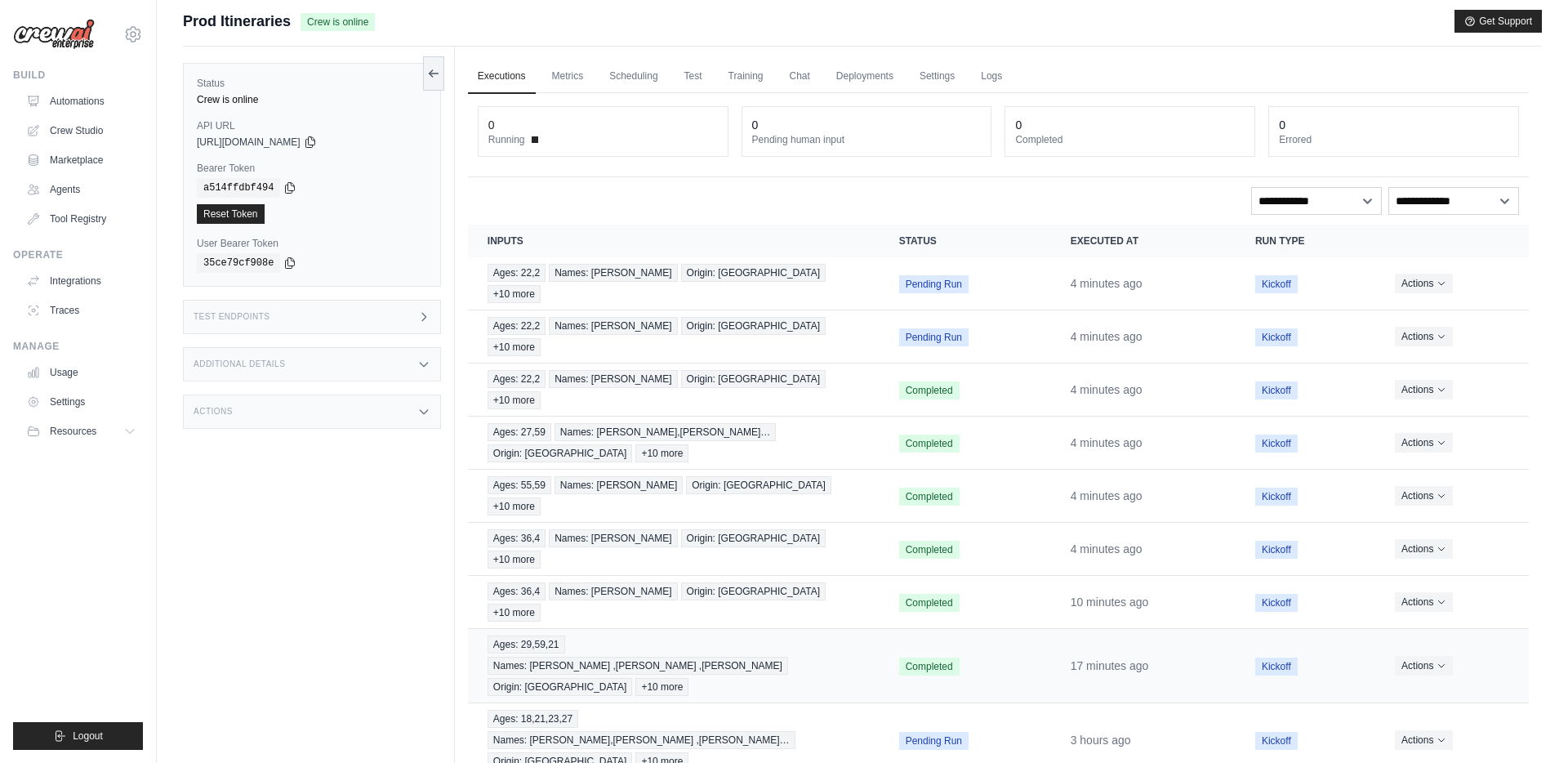
scroll to position [68, 0]
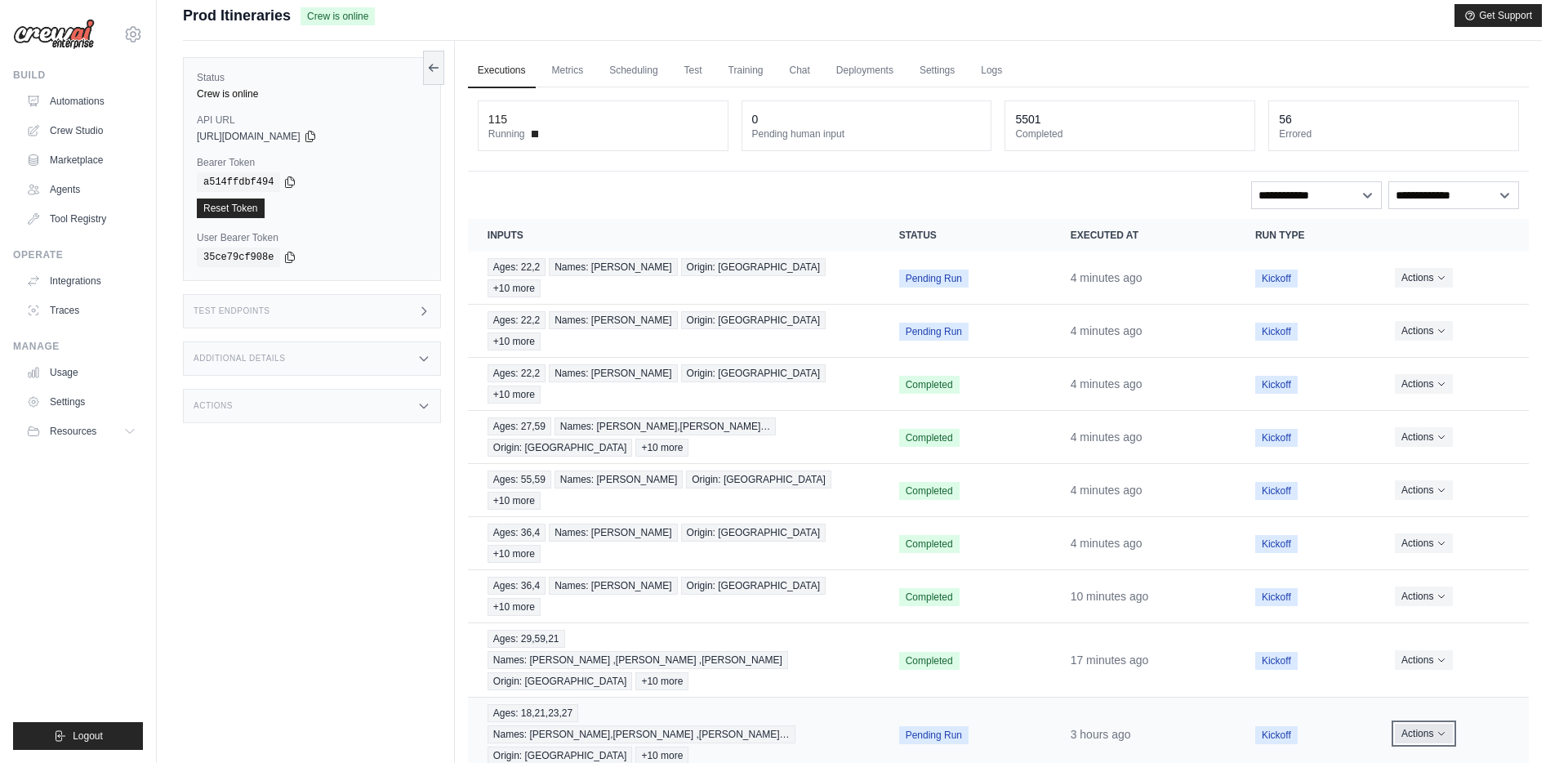
click at [1429, 723] on button "Actions" at bounding box center [1424, 732] width 58 height 19
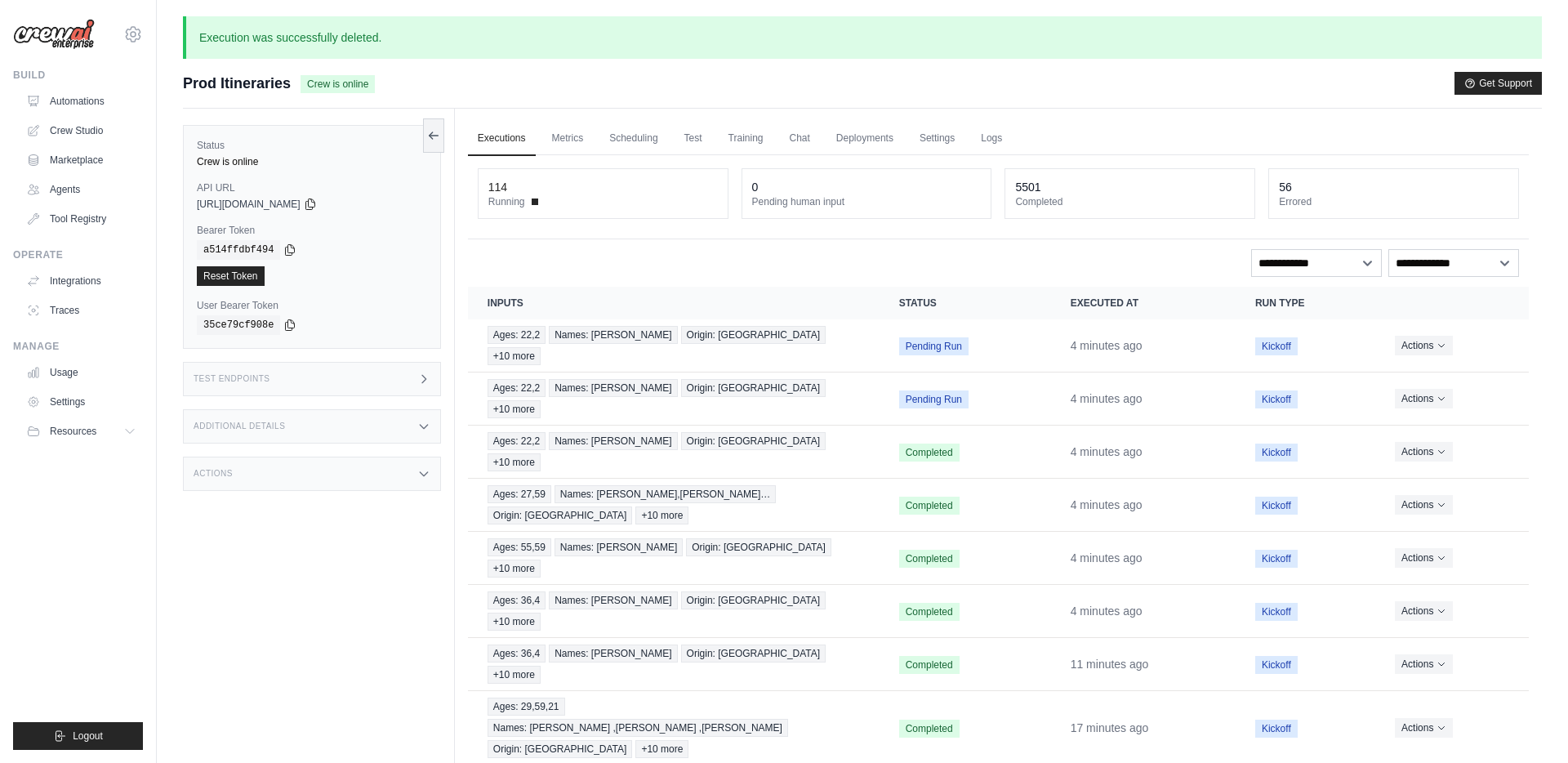
scroll to position [85, 0]
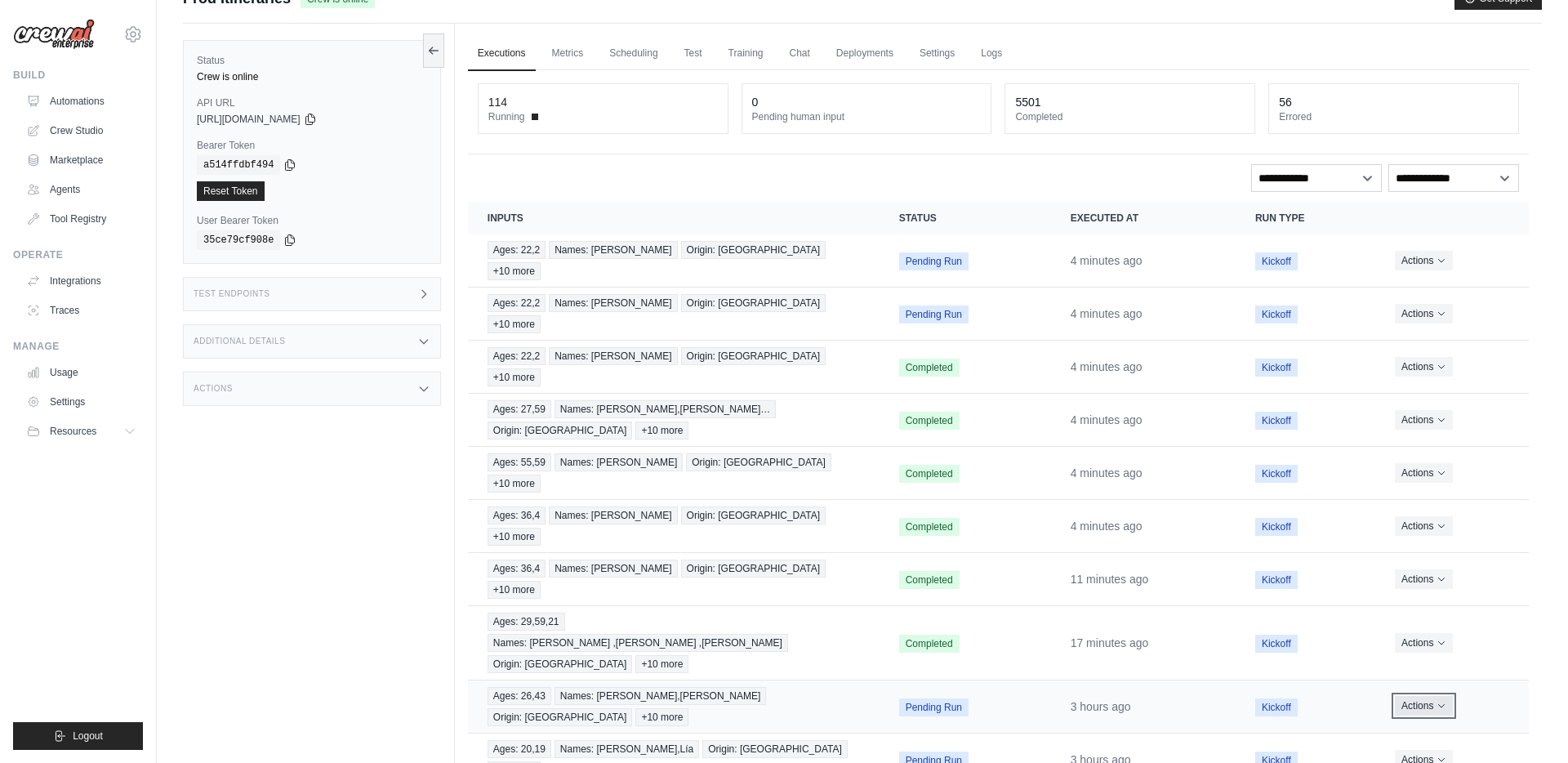
click at [1437, 701] on icon "Actions for execution" at bounding box center [1441, 706] width 10 height 10
click at [1438, 748] on button "Delete" at bounding box center [1457, 761] width 105 height 26
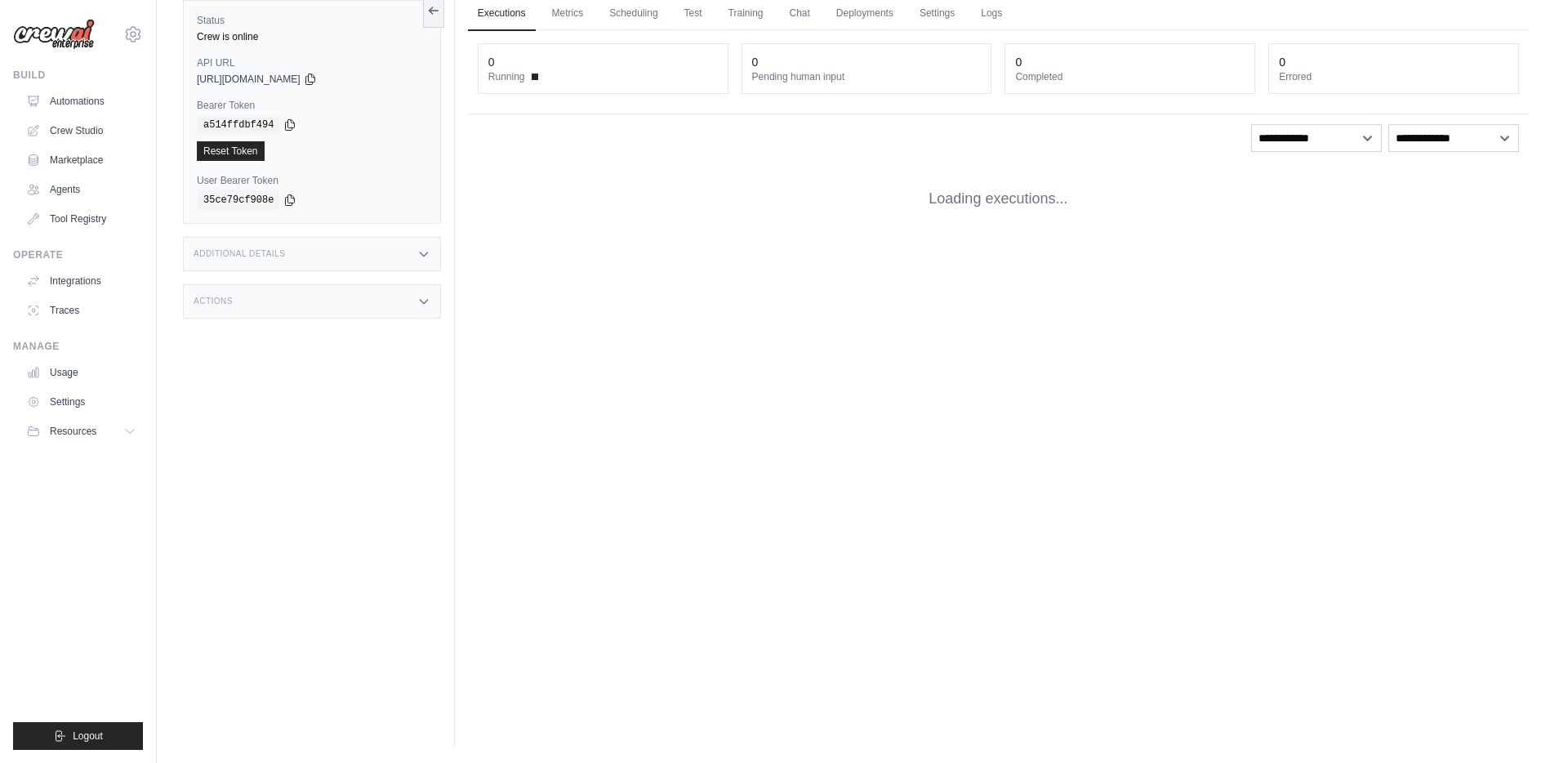
scroll to position [0, 0]
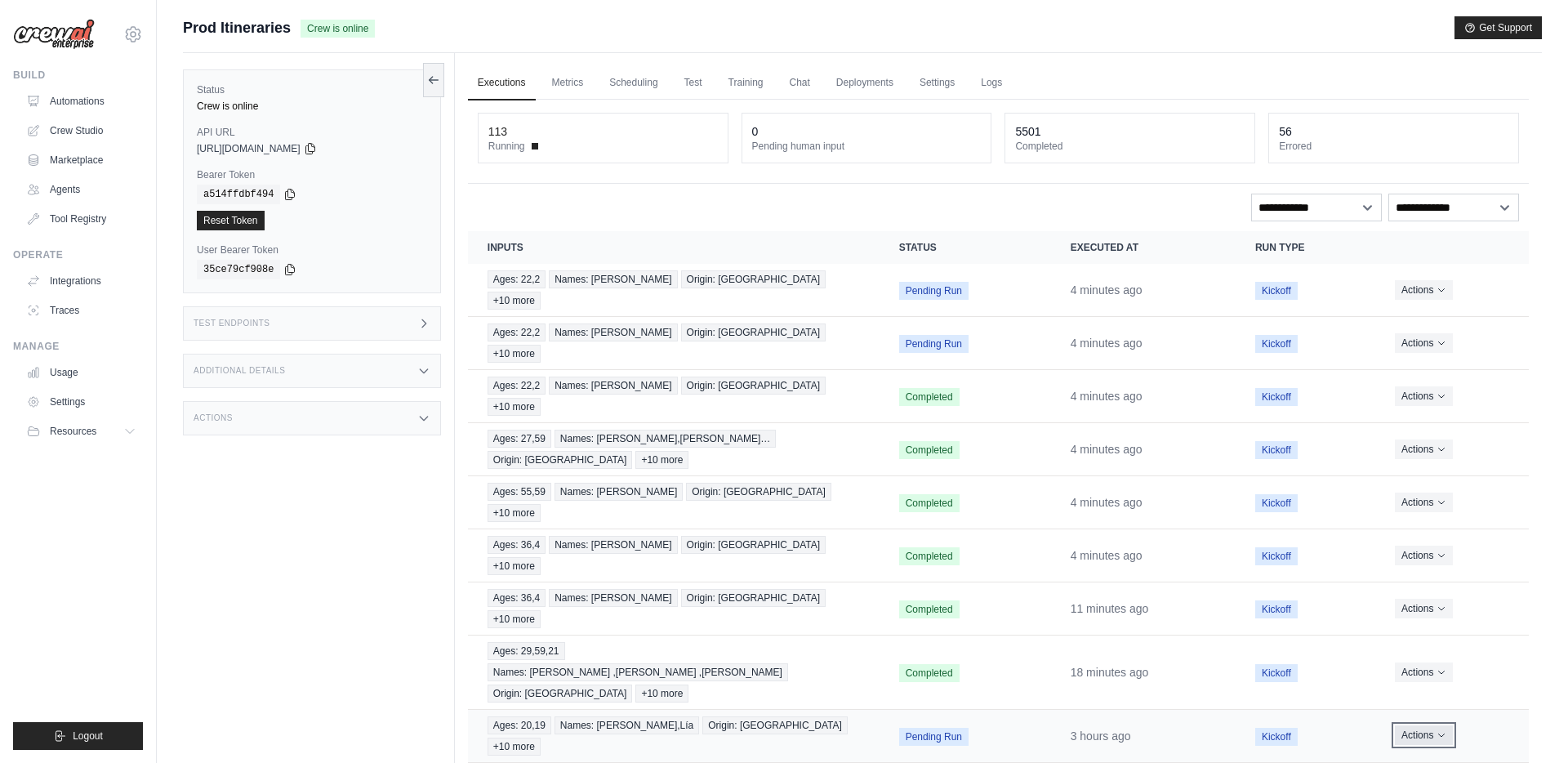
click at [1431, 725] on button "Actions" at bounding box center [1424, 734] width 58 height 19
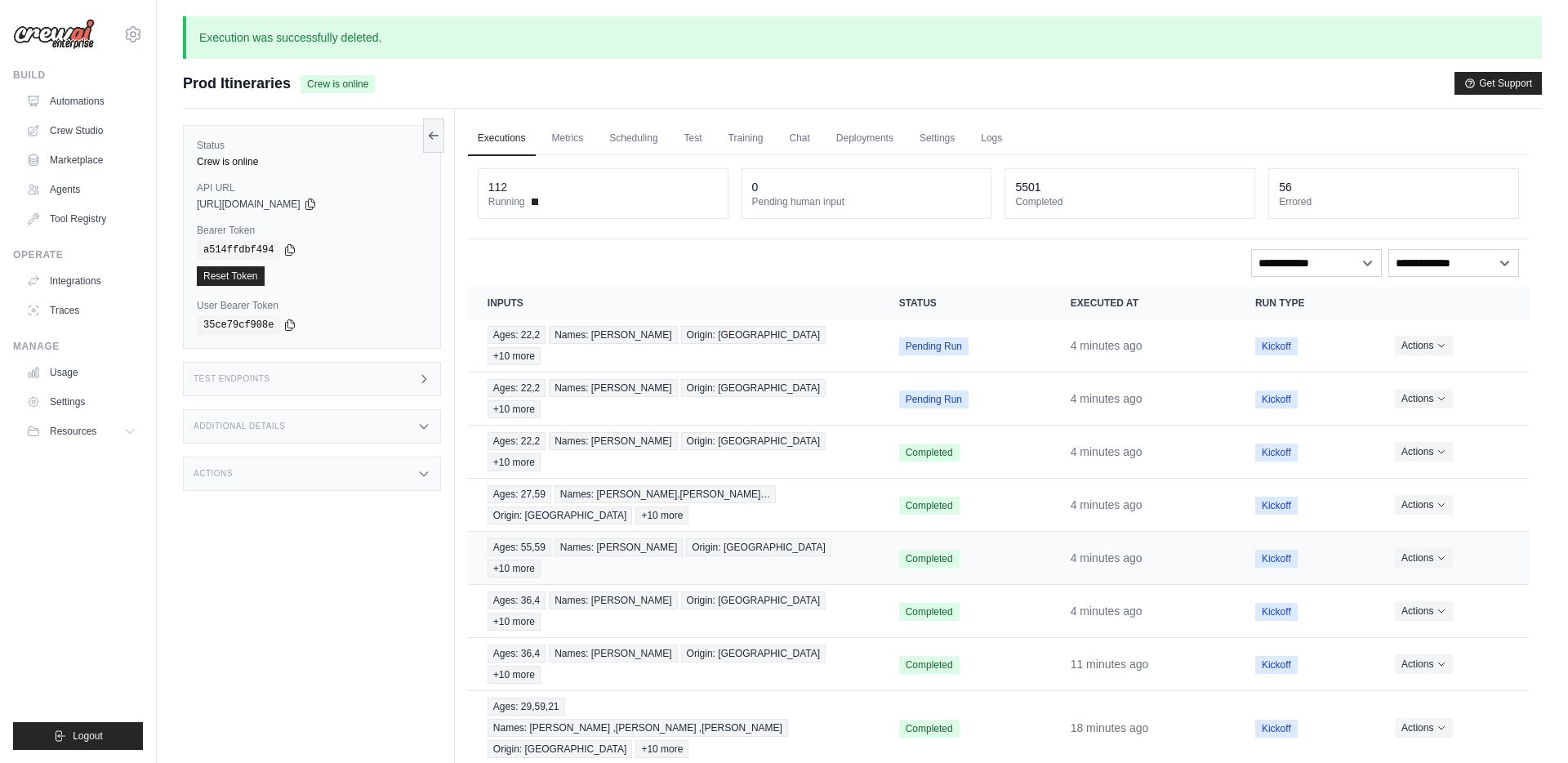
scroll to position [125, 0]
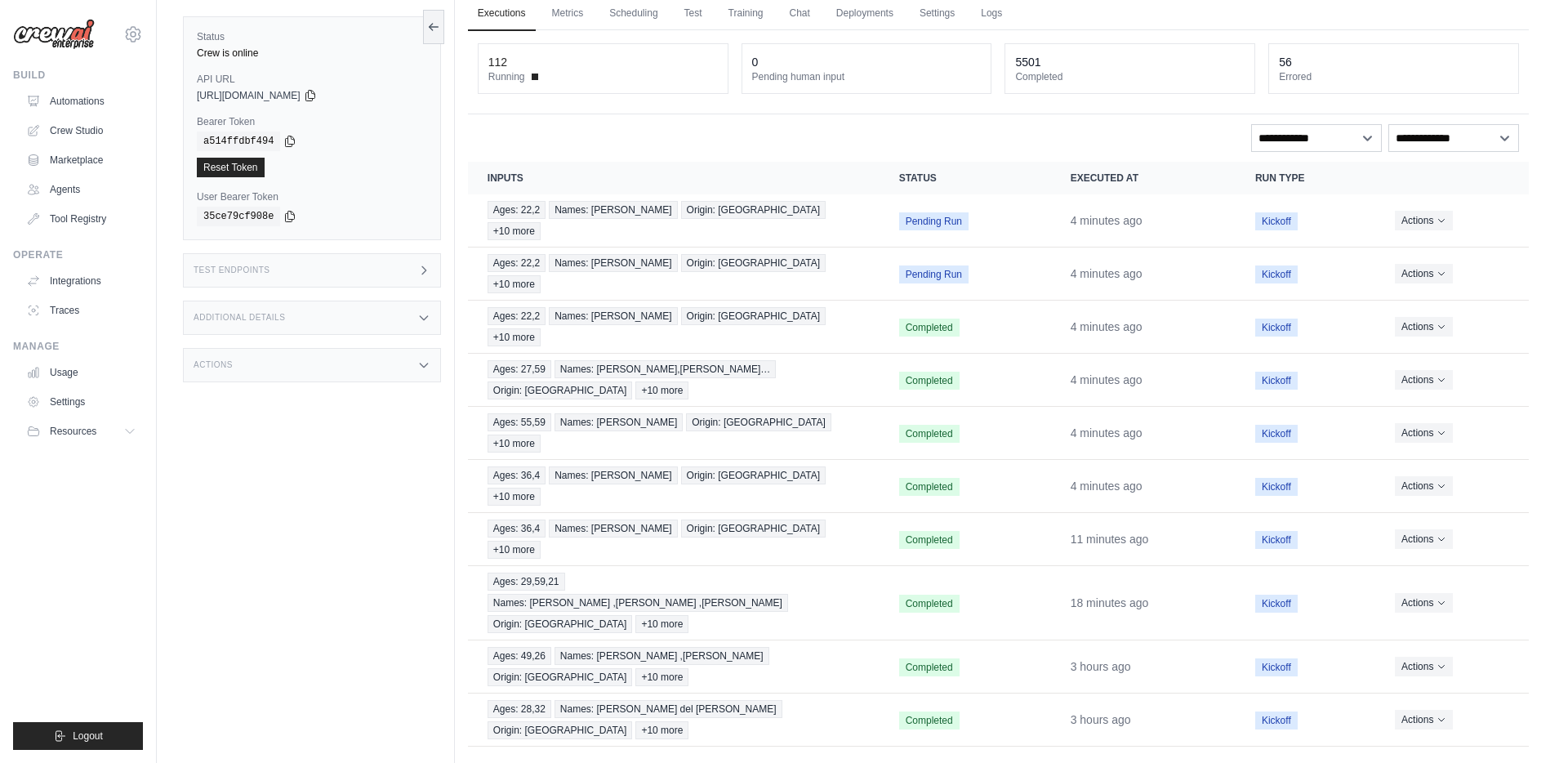
click at [1404, 762] on link "2" at bounding box center [1403, 774] width 20 height 18
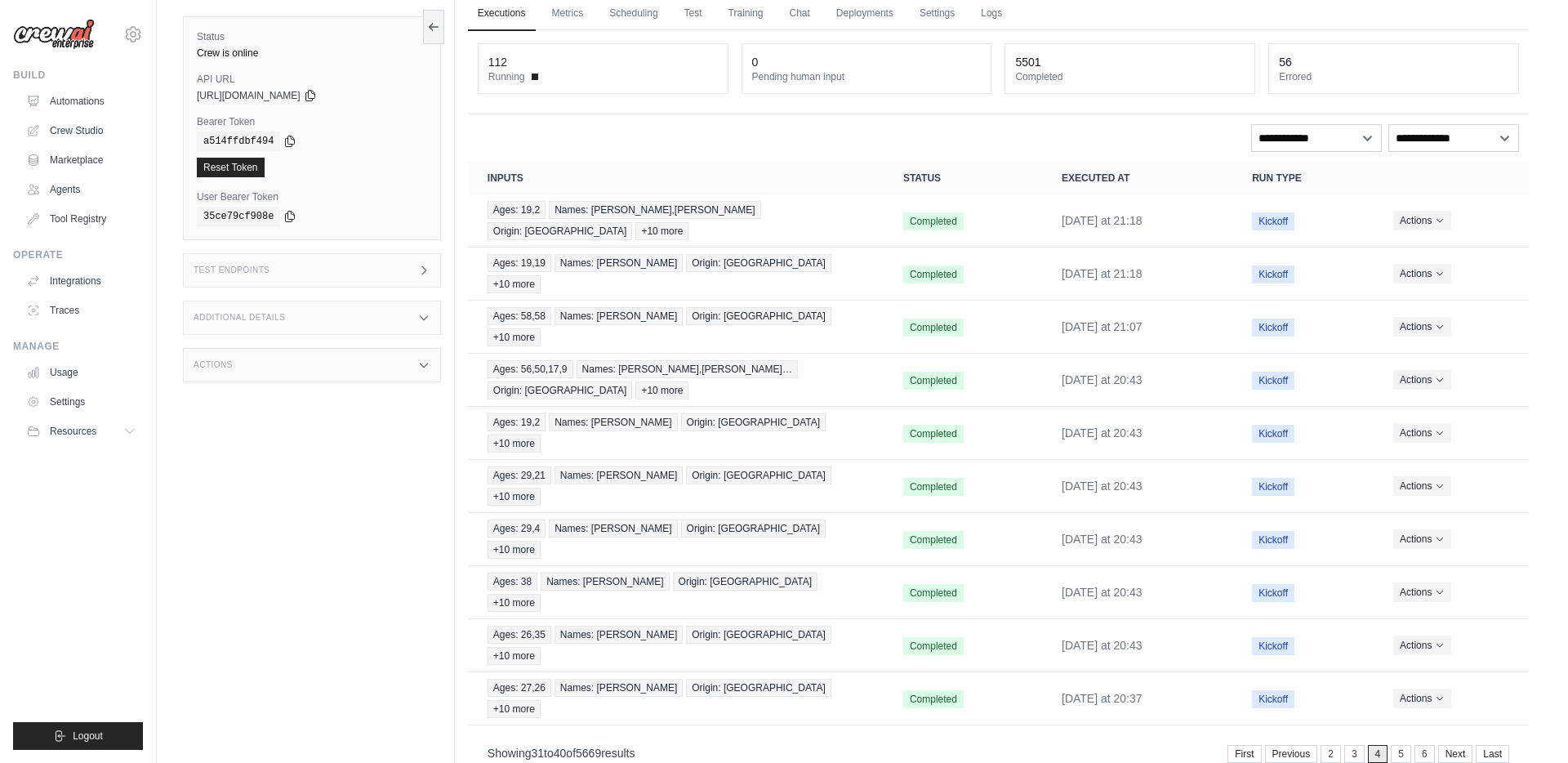
scroll to position [0, 0]
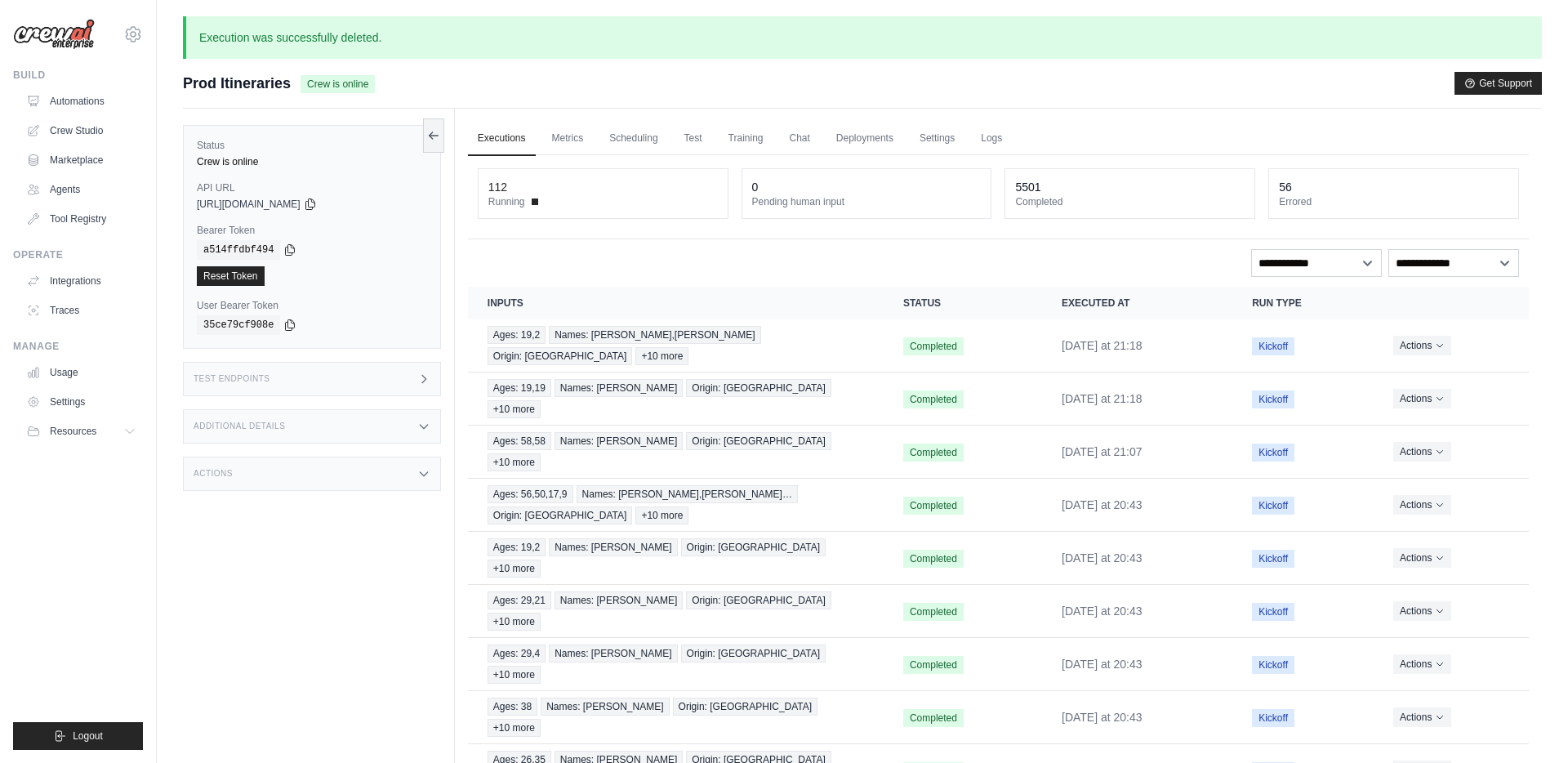
click at [563, 195] on dt "Running" at bounding box center [603, 202] width 230 height 13
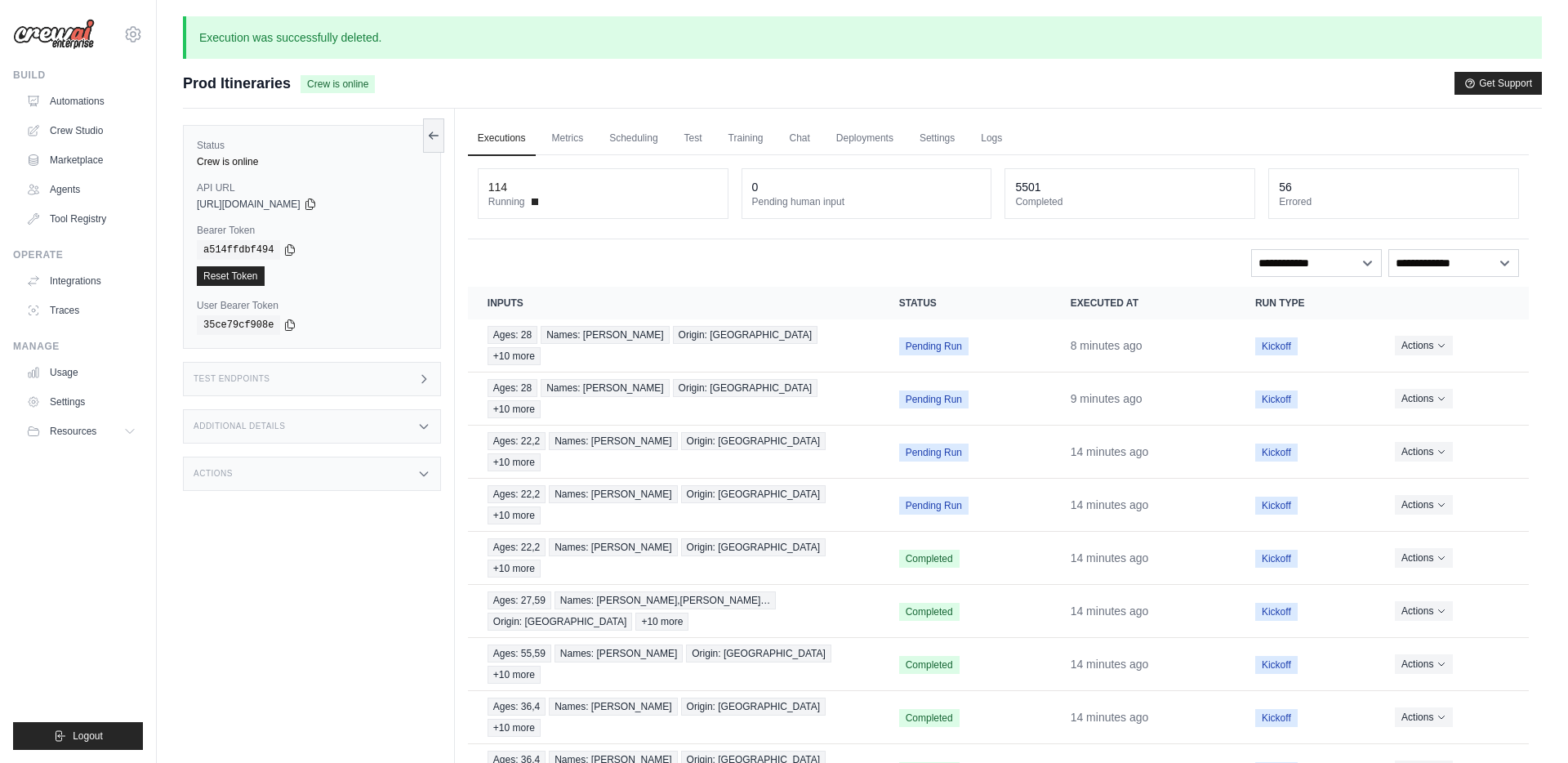
click at [1553, 262] on div "Execution was successfully deleted. Submit a support request Describe your issu…" at bounding box center [862, 475] width 1411 height 917
